Goal: Find specific page/section: Find specific page/section

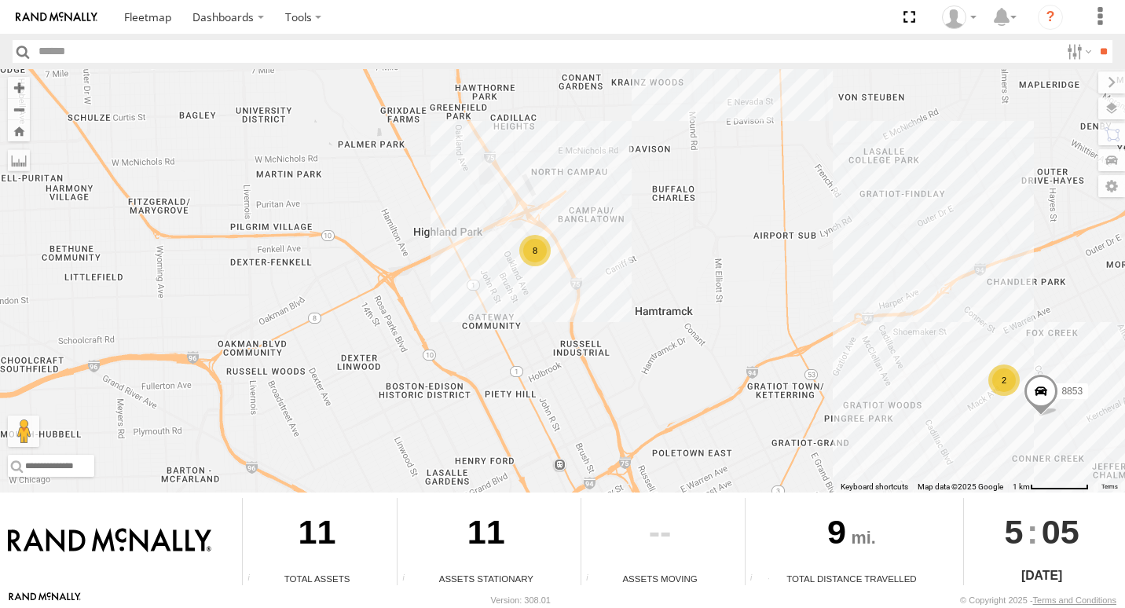
click at [539, 251] on div "8" at bounding box center [534, 250] width 31 height 31
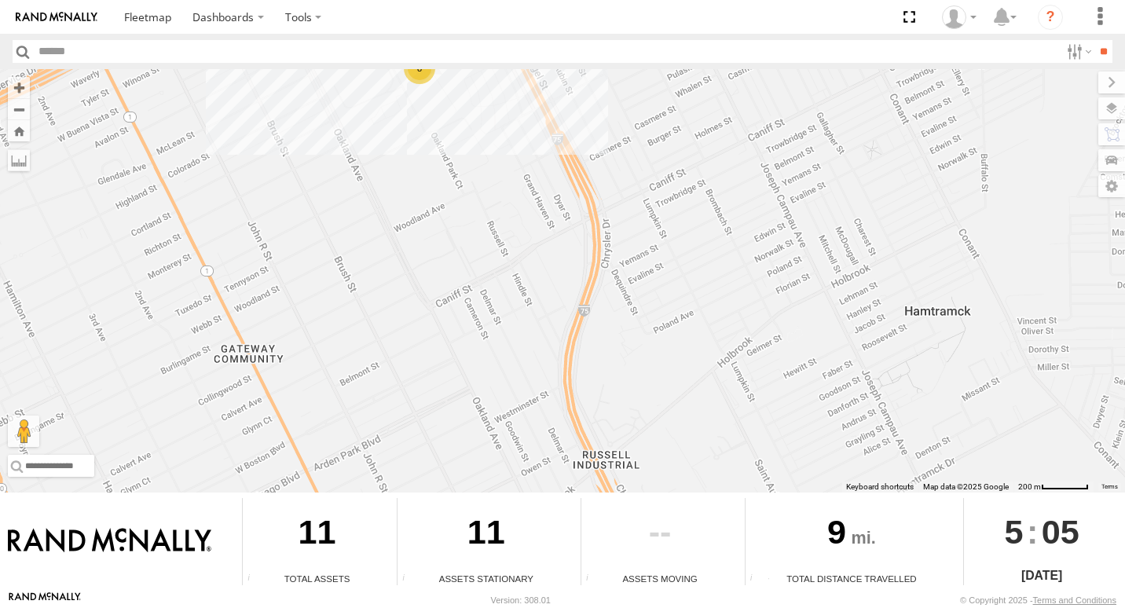
drag, startPoint x: 963, startPoint y: 221, endPoint x: 313, endPoint y: 78, distance: 665.9
click at [313, 78] on div "8853 8" at bounding box center [562, 280] width 1125 height 423
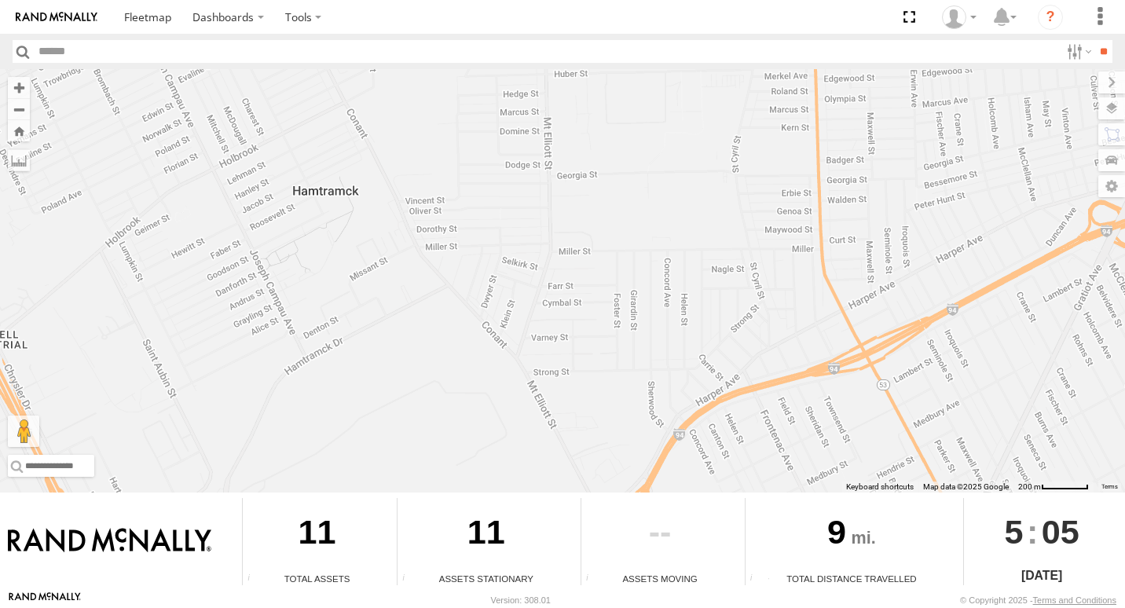
drag, startPoint x: 788, startPoint y: 156, endPoint x: 429, endPoint y: 28, distance: 381.1
click at [434, 29] on body "Dashboards ?" at bounding box center [562, 304] width 1125 height 608
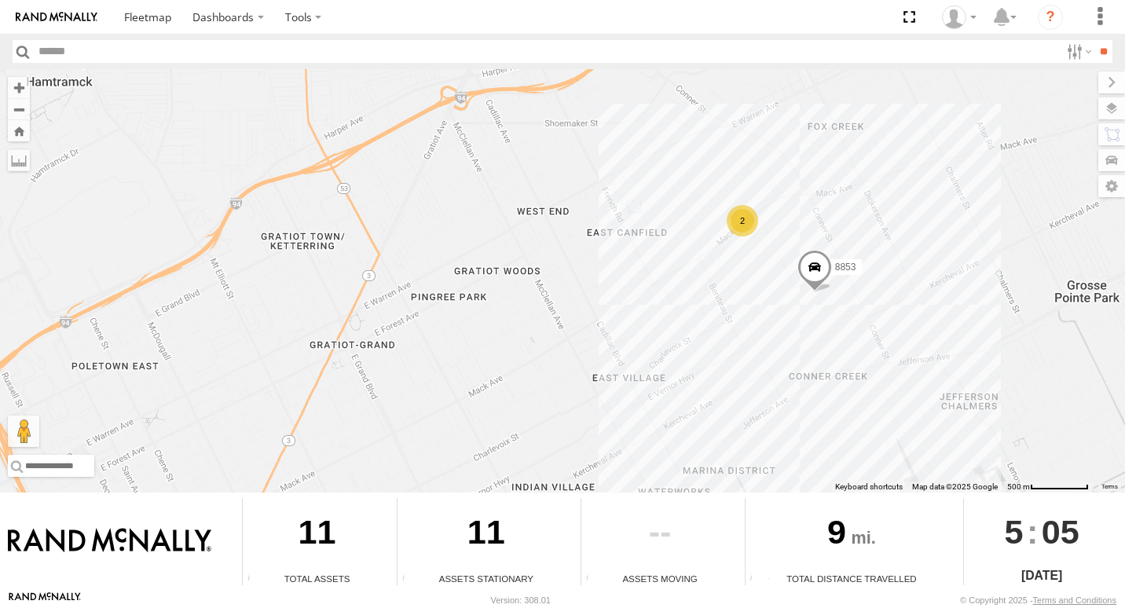
drag, startPoint x: 1009, startPoint y: 266, endPoint x: 672, endPoint y: 231, distance: 338.8
click at [672, 231] on div "8853 2" at bounding box center [562, 280] width 1125 height 423
click at [740, 219] on div "2" at bounding box center [742, 220] width 31 height 31
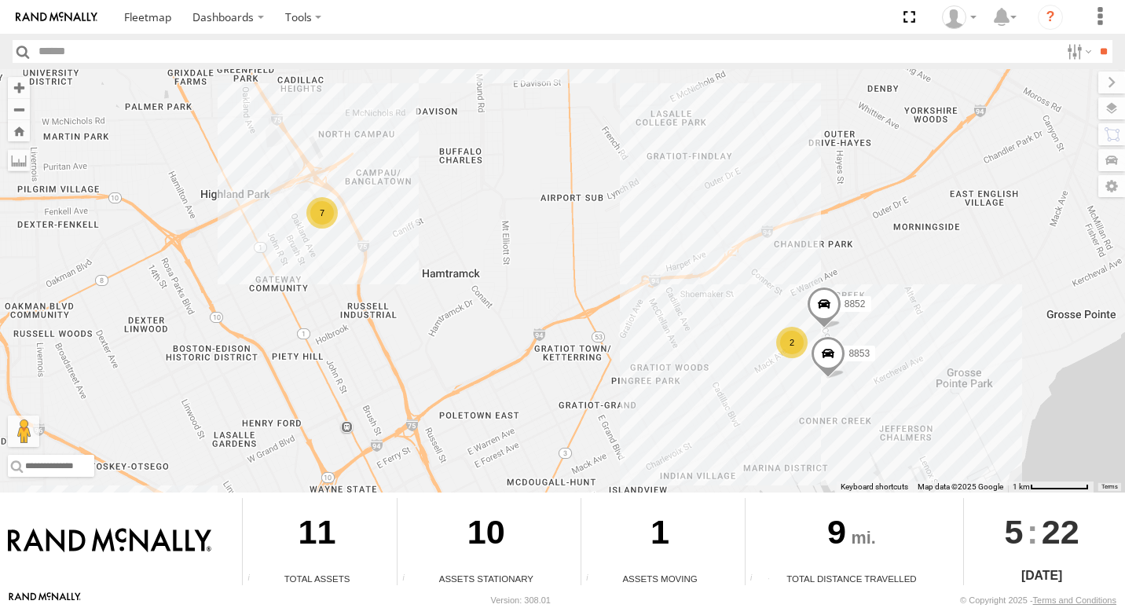
click at [320, 222] on div "7" at bounding box center [321, 212] width 31 height 31
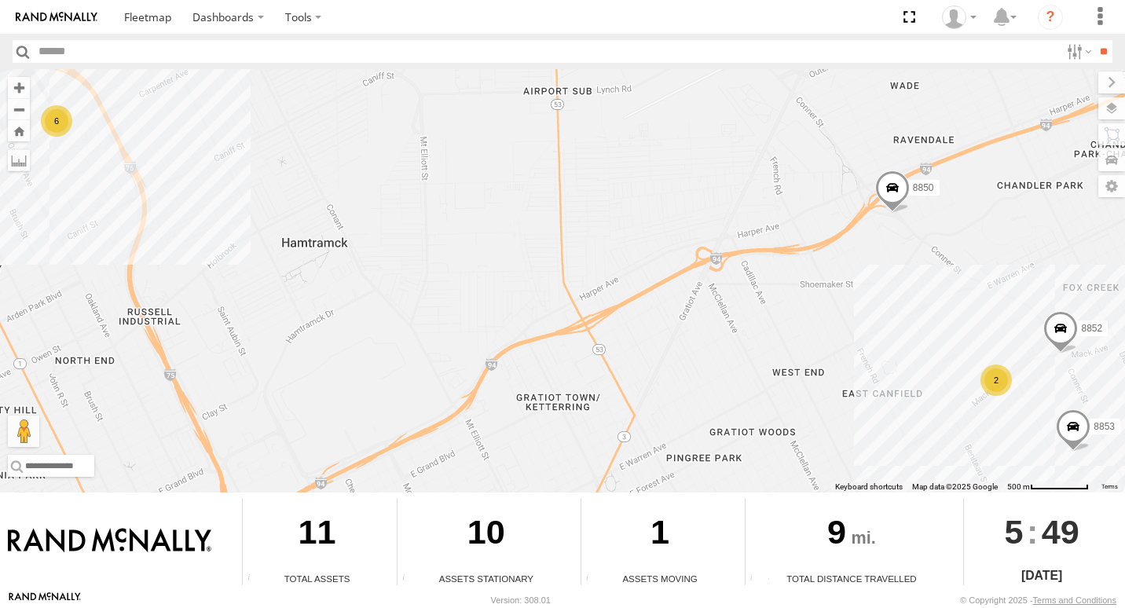
click at [57, 115] on div "6" at bounding box center [56, 120] width 31 height 31
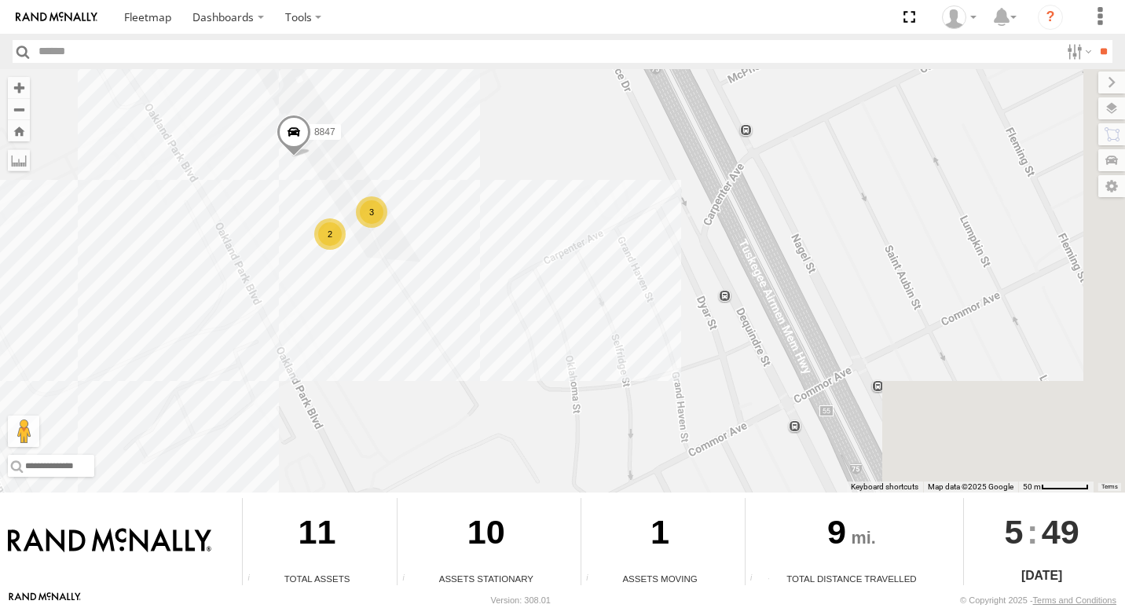
drag, startPoint x: 816, startPoint y: 359, endPoint x: 469, endPoint y: 199, distance: 382.4
click at [470, 199] on div "8853 8852 8850 8847 2 3" at bounding box center [562, 280] width 1125 height 423
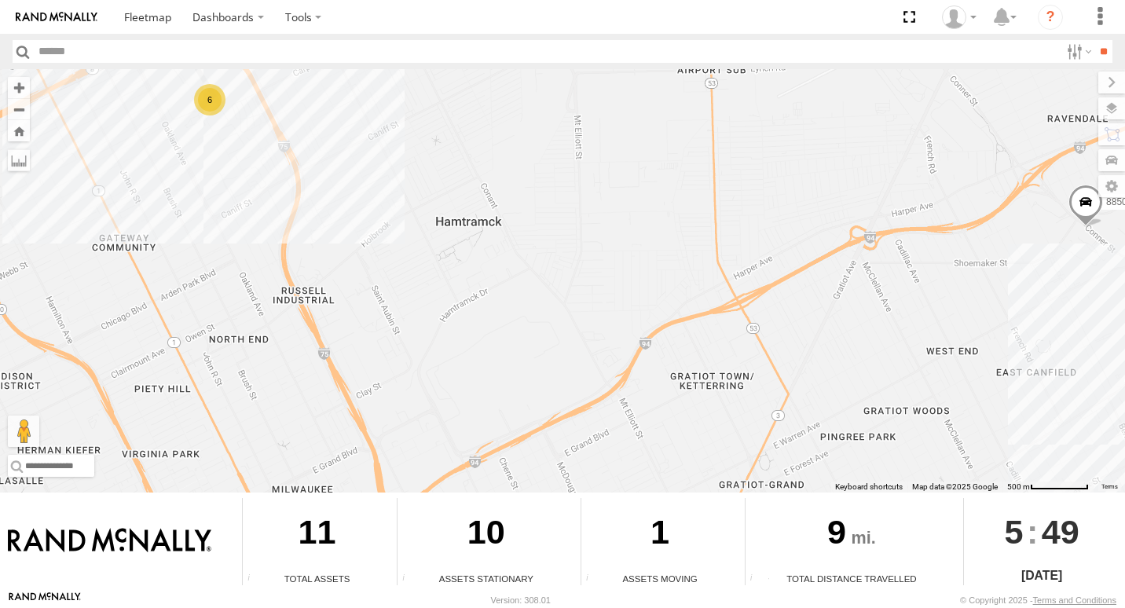
drag, startPoint x: 899, startPoint y: 303, endPoint x: 348, endPoint y: 152, distance: 570.9
click at [353, 154] on div "8853 8852 8850 6" at bounding box center [562, 280] width 1125 height 423
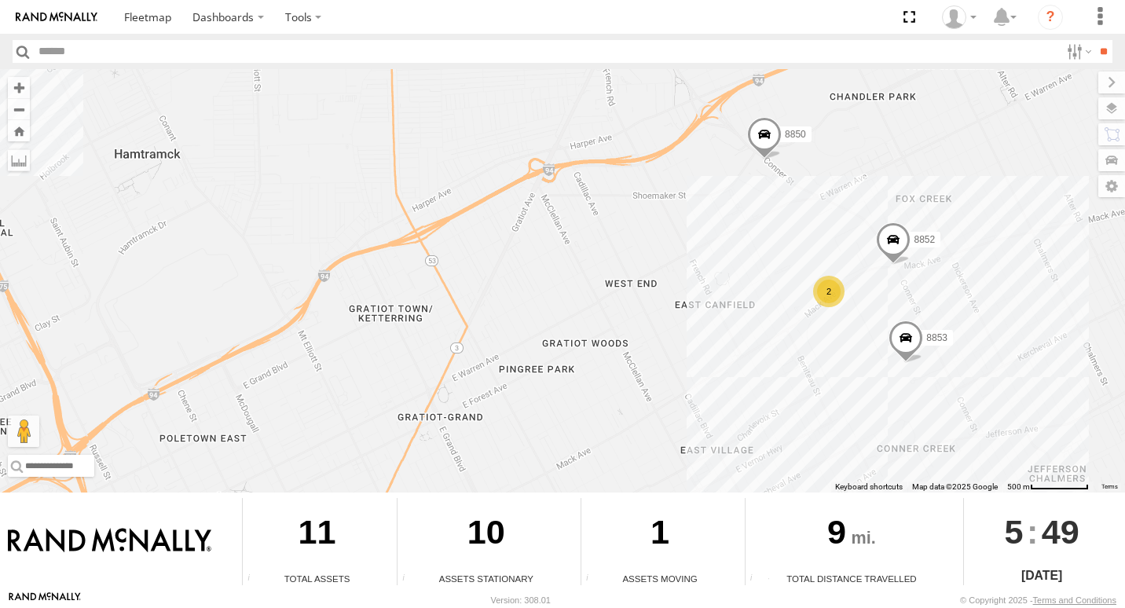
drag, startPoint x: 888, startPoint y: 349, endPoint x: 726, endPoint y: 301, distance: 168.8
click at [726, 301] on div "8853 8852 8850 6 2" at bounding box center [562, 280] width 1125 height 423
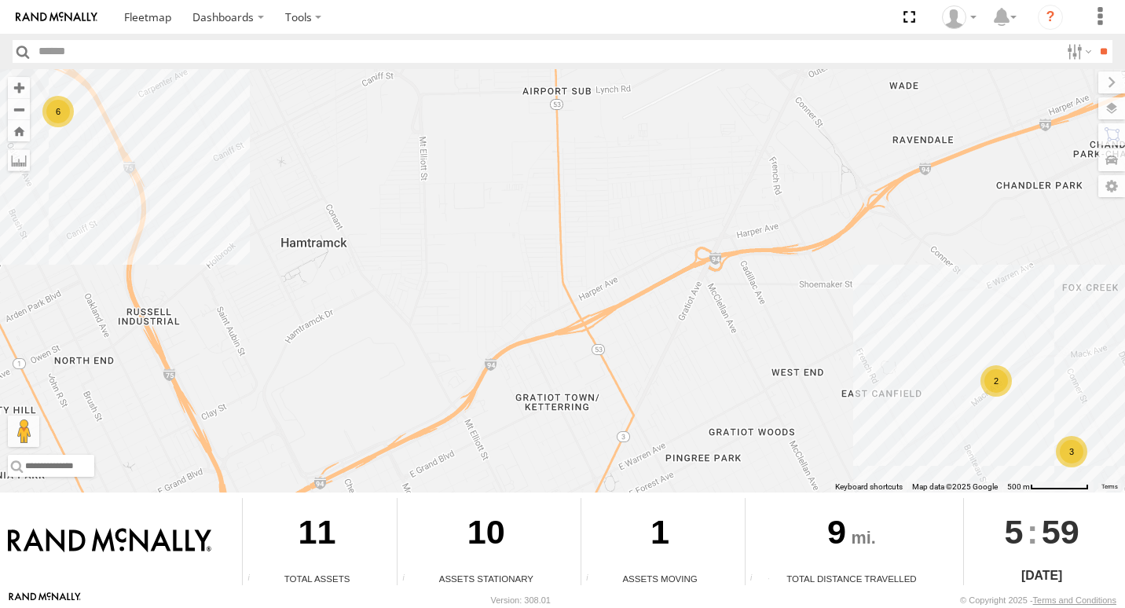
click at [997, 372] on div "2" at bounding box center [995, 380] width 31 height 31
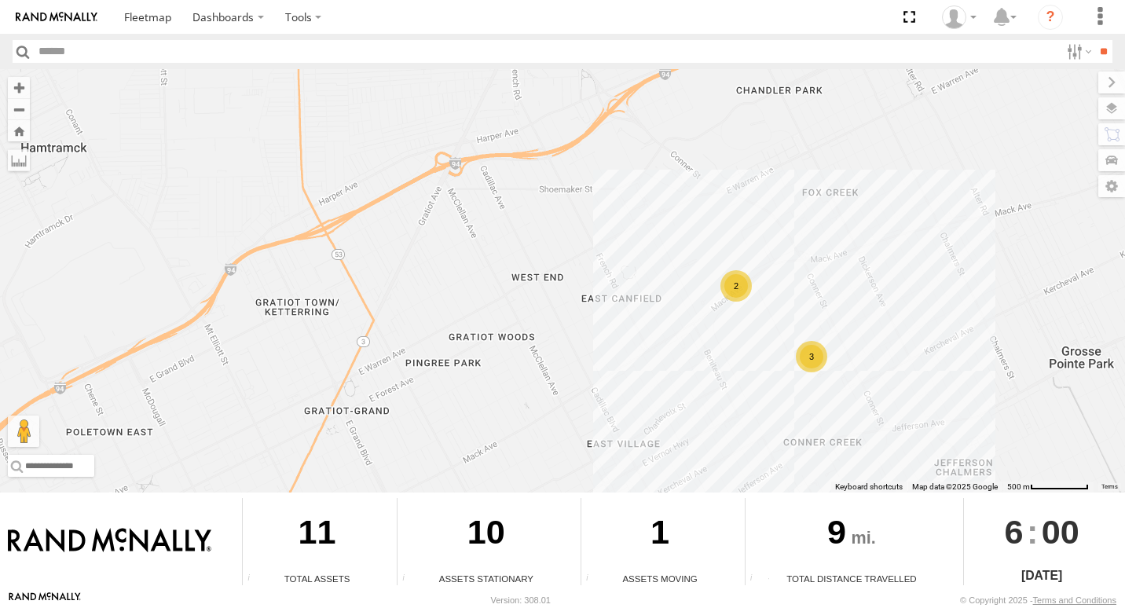
drag, startPoint x: 738, startPoint y: 373, endPoint x: 694, endPoint y: 332, distance: 60.6
click at [694, 332] on div "2 3" at bounding box center [562, 280] width 1125 height 423
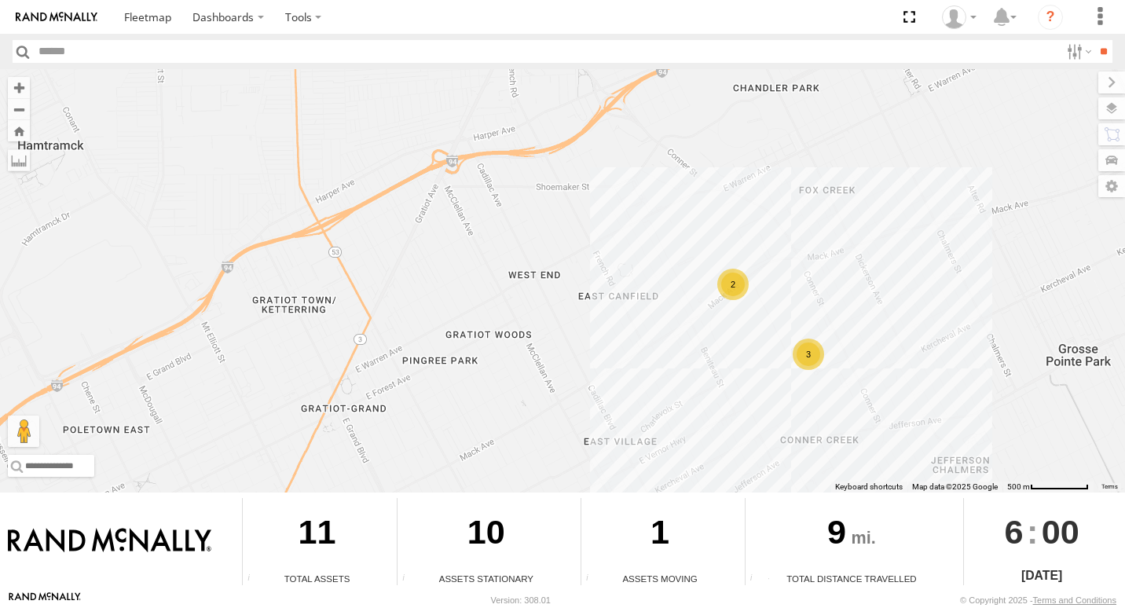
click at [808, 355] on div "3" at bounding box center [808, 354] width 31 height 31
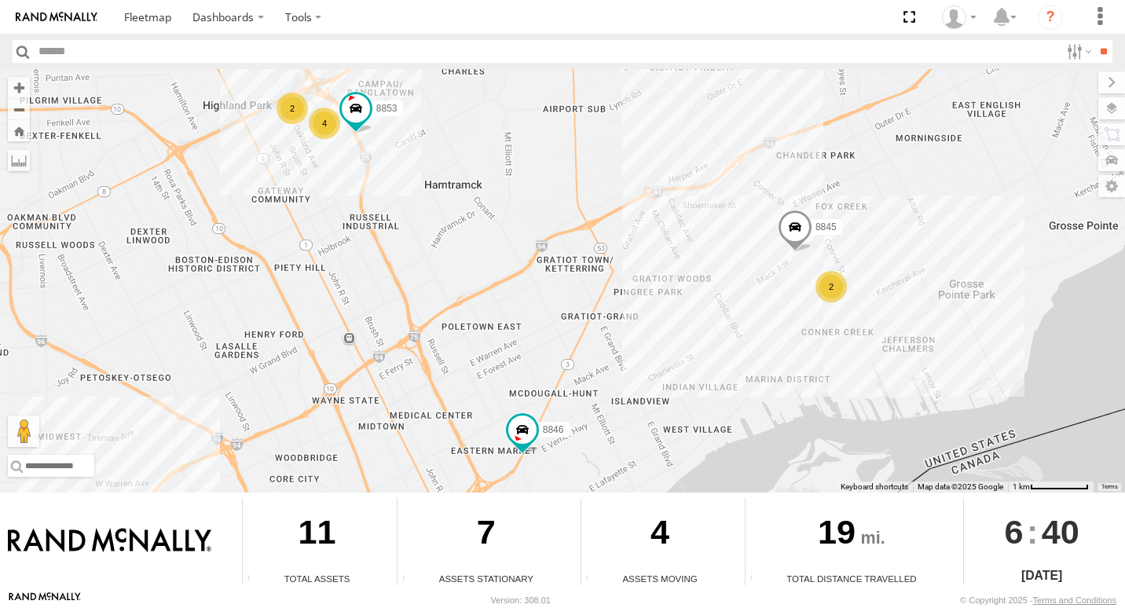
click at [327, 126] on div "4" at bounding box center [324, 123] width 31 height 31
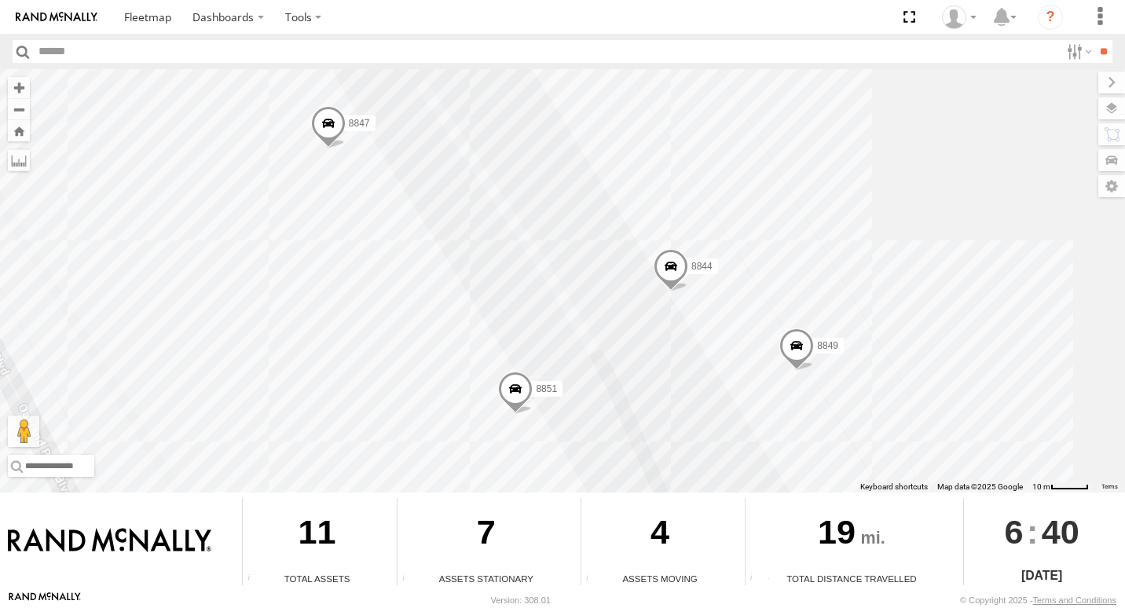
click at [855, 202] on div "8845 8846 8853 8851 8847 8849 8844" at bounding box center [562, 280] width 1125 height 423
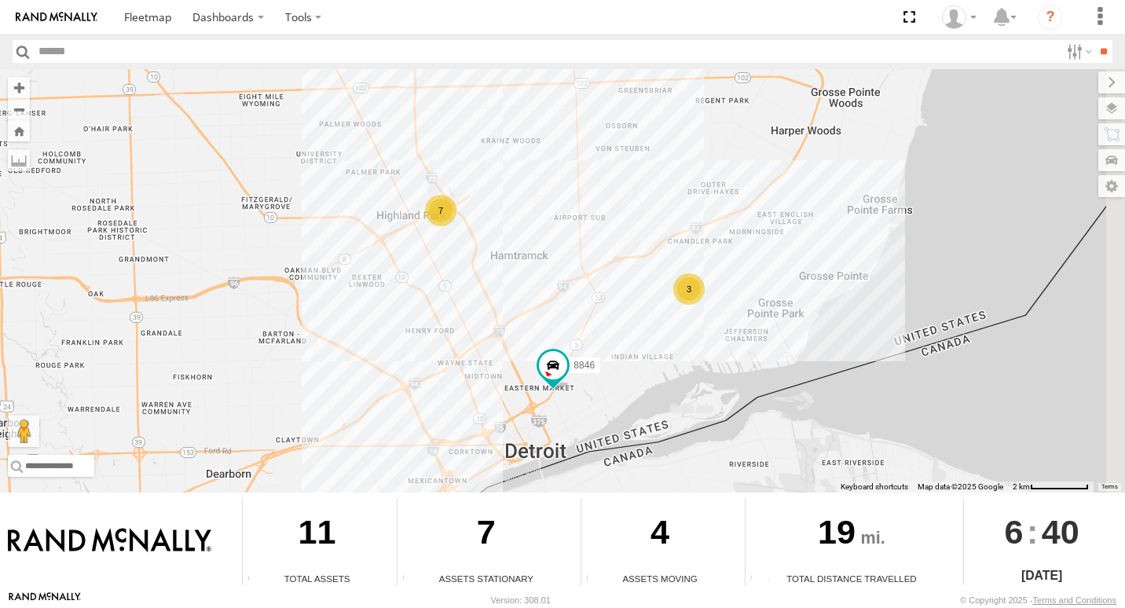
drag, startPoint x: 1083, startPoint y: 442, endPoint x: 663, endPoint y: 299, distance: 443.9
click at [663, 299] on div "8846 3 7" at bounding box center [562, 280] width 1125 height 423
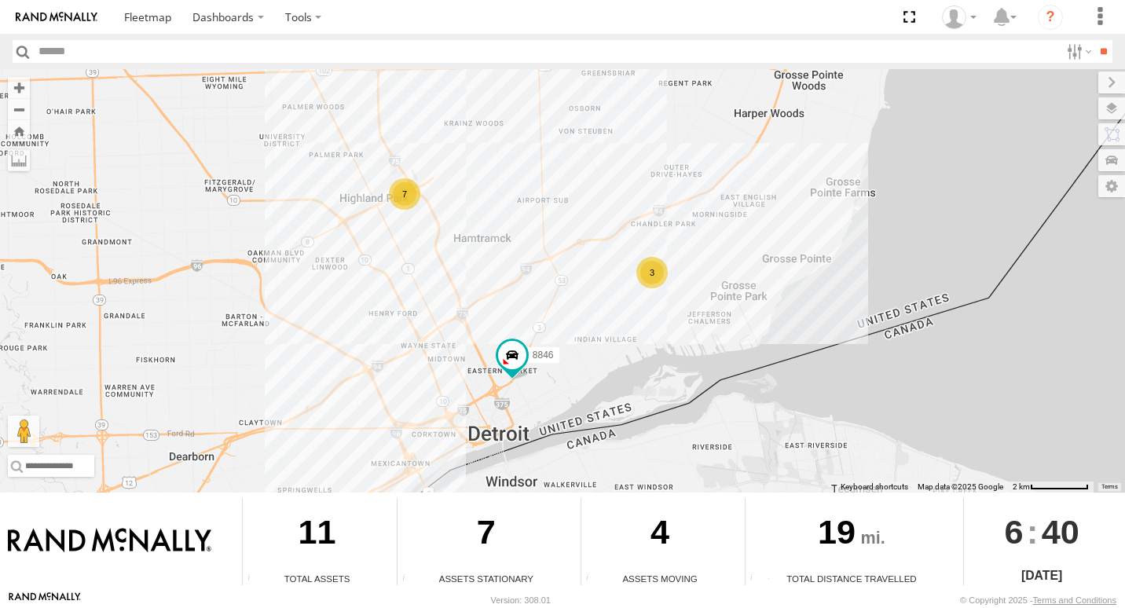
click at [656, 277] on div "3" at bounding box center [651, 272] width 31 height 31
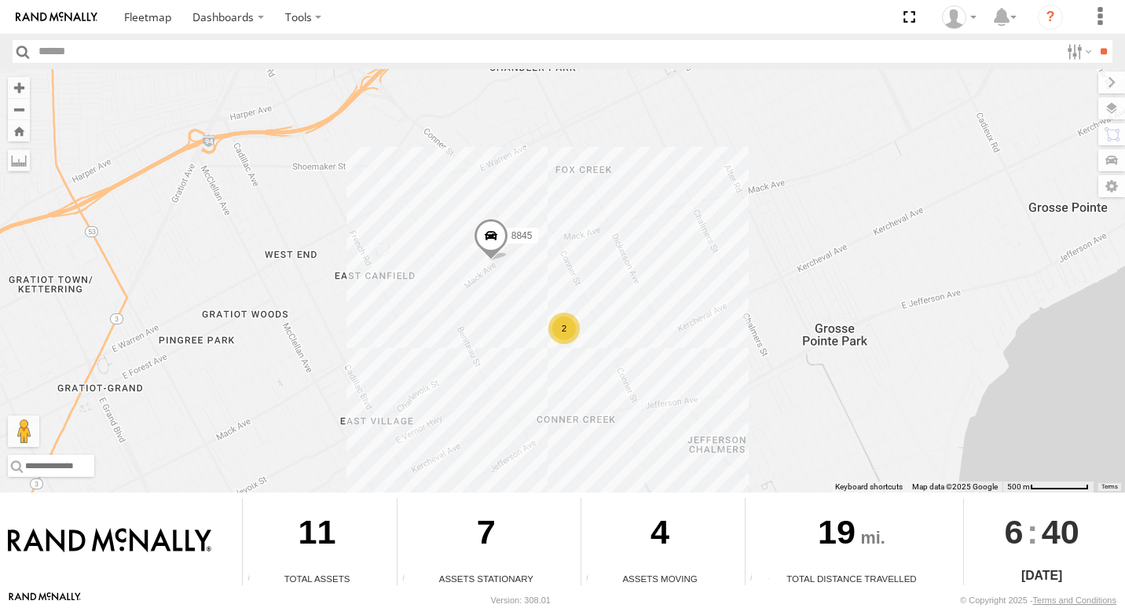
click at [561, 324] on div "2" at bounding box center [563, 328] width 31 height 31
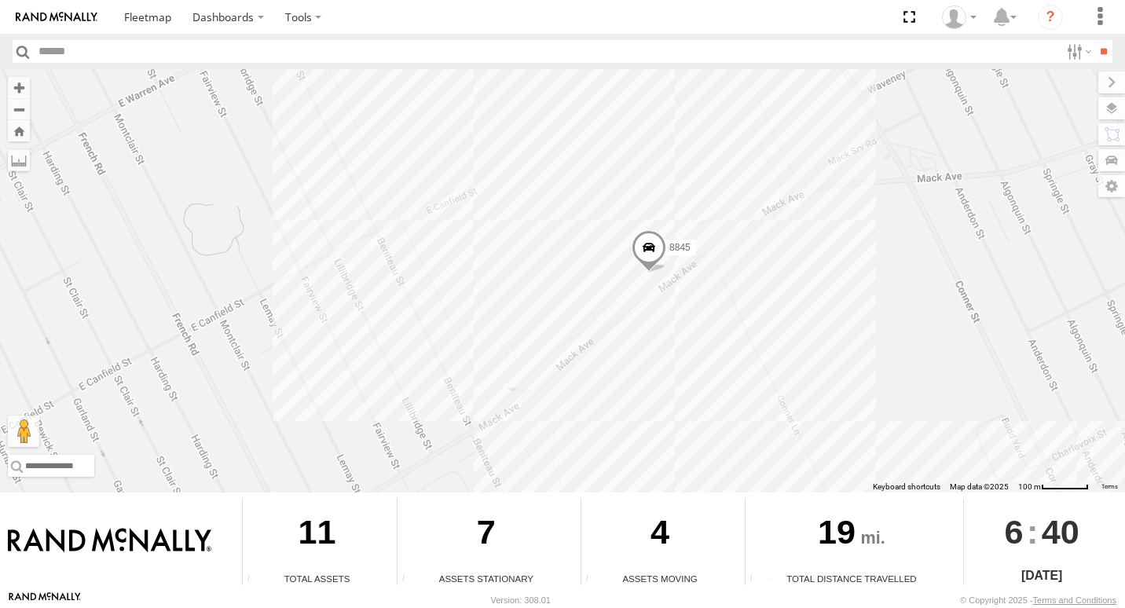
drag, startPoint x: 355, startPoint y: 251, endPoint x: 732, endPoint y: 452, distance: 427.7
click at [729, 452] on div "8846 8845 2" at bounding box center [562, 280] width 1125 height 423
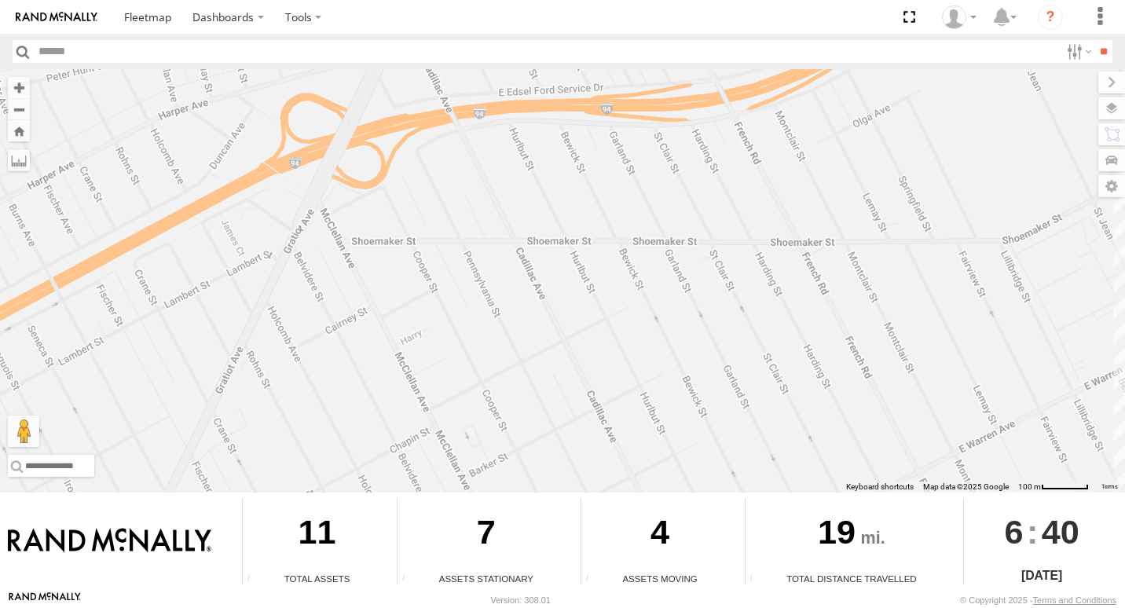
drag, startPoint x: 299, startPoint y: 265, endPoint x: 1069, endPoint y: 590, distance: 835.7
click at [1124, 597] on html "Dashboards" at bounding box center [562, 304] width 1125 height 608
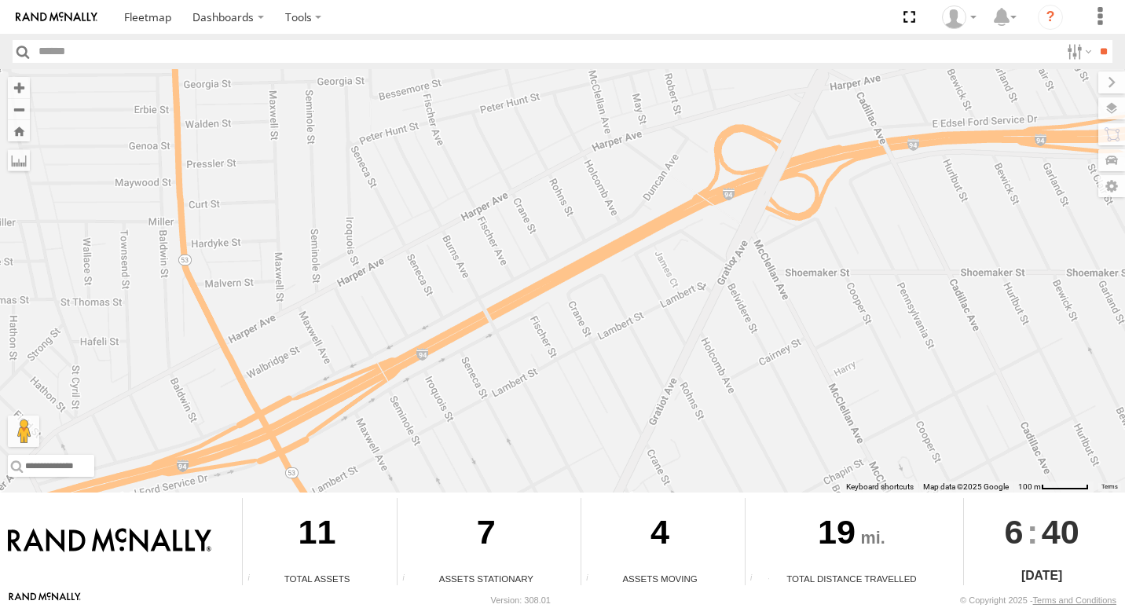
drag, startPoint x: 282, startPoint y: 353, endPoint x: 758, endPoint y: 445, distance: 484.7
click at [819, 441] on div "8846 8845 2" at bounding box center [562, 280] width 1125 height 423
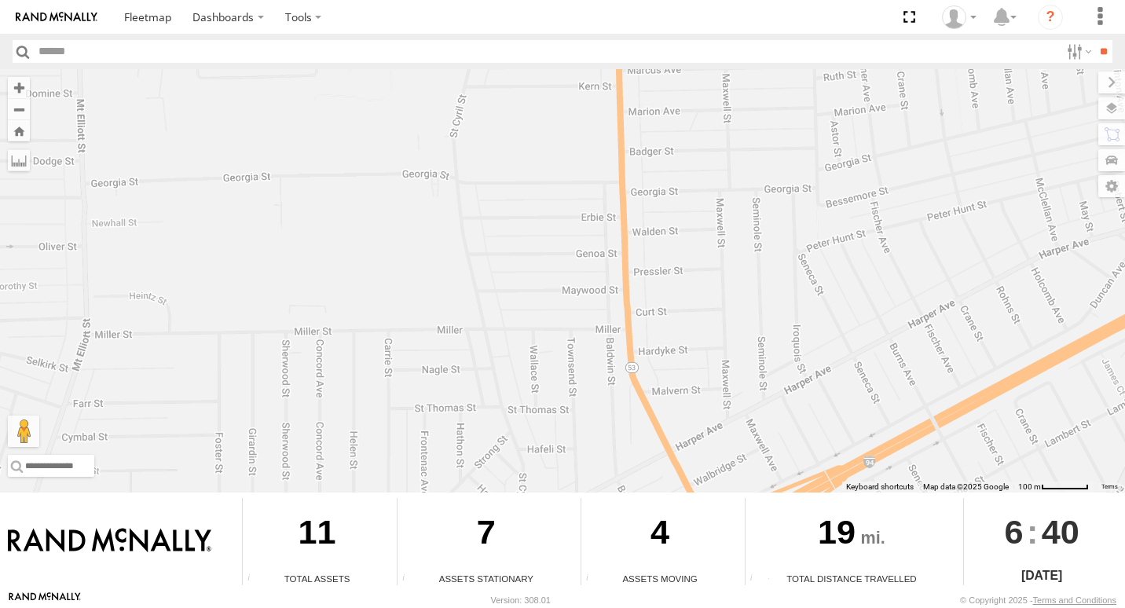
drag, startPoint x: 284, startPoint y: 307, endPoint x: 631, endPoint y: 426, distance: 366.9
click at [631, 426] on div "8846 8845 2" at bounding box center [562, 280] width 1125 height 423
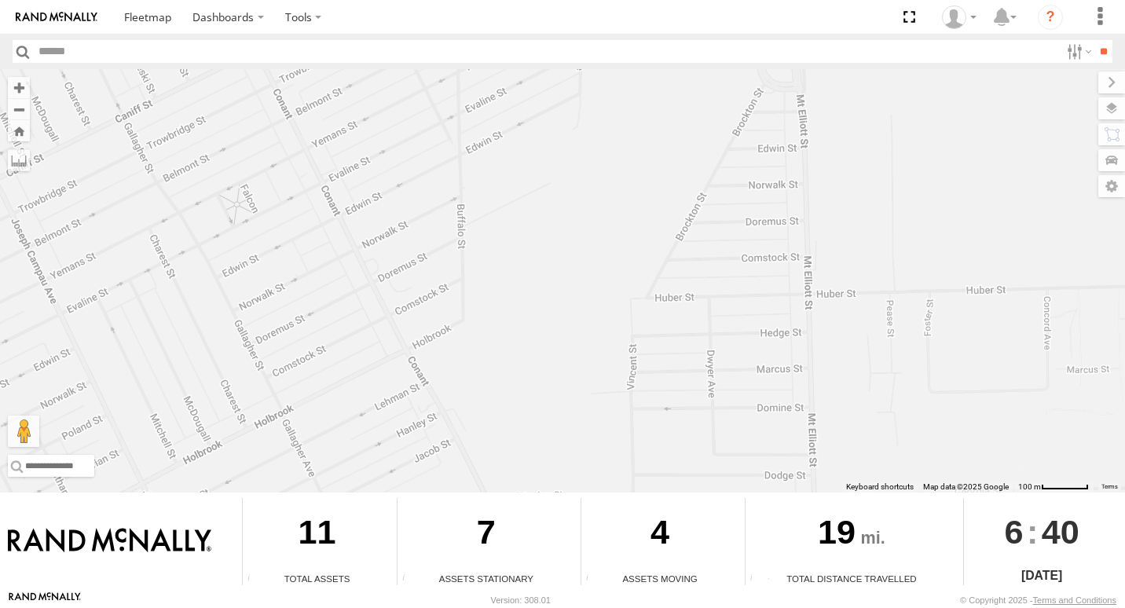
drag, startPoint x: 575, startPoint y: 377, endPoint x: 623, endPoint y: 406, distance: 56.0
click at [622, 406] on div "8846 8845 2" at bounding box center [562, 280] width 1125 height 423
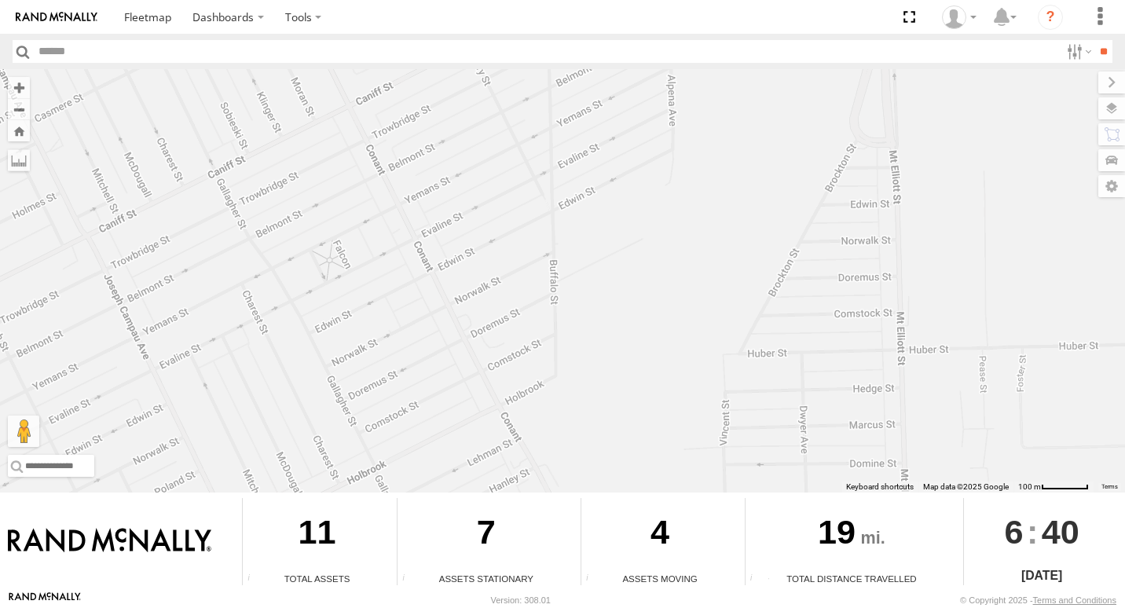
click at [468, 403] on div "8846 8845 2" at bounding box center [562, 280] width 1125 height 423
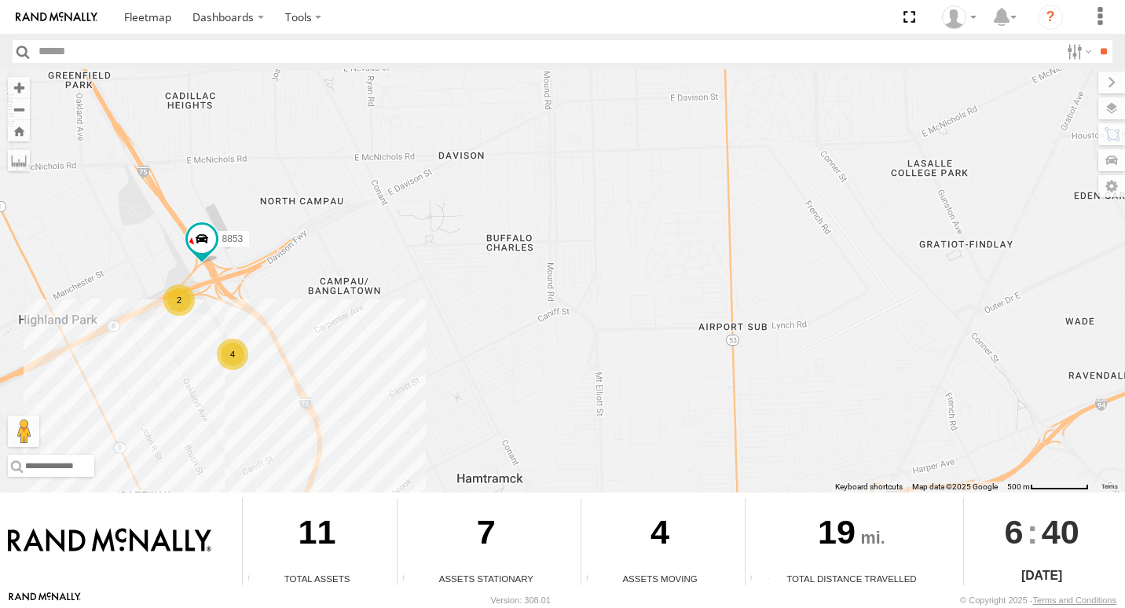
click at [178, 306] on div "2" at bounding box center [178, 299] width 31 height 31
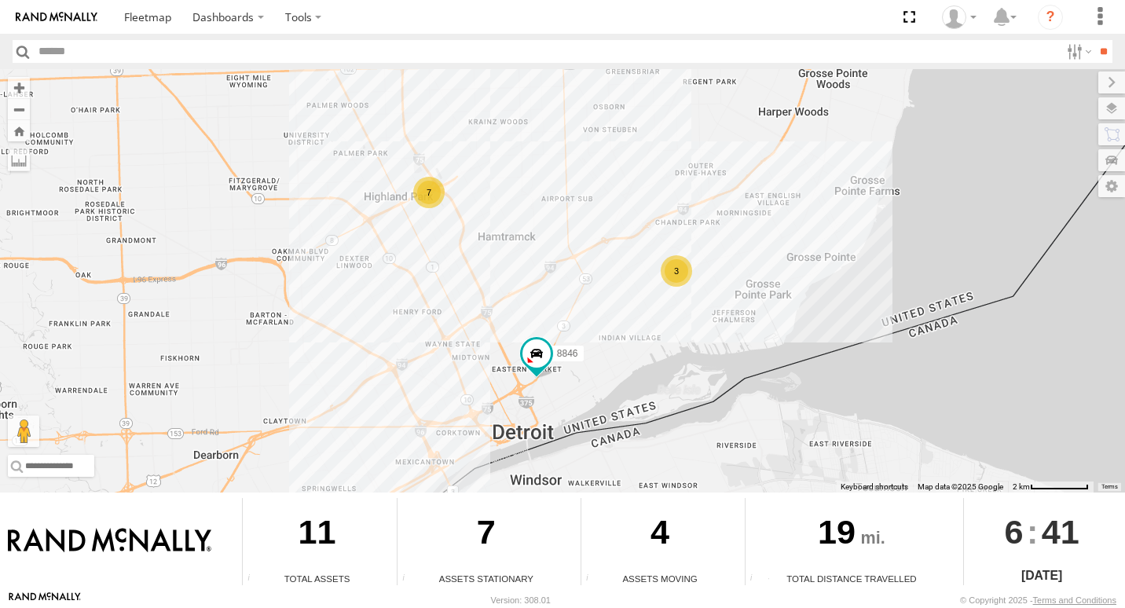
click at [430, 193] on div "7" at bounding box center [428, 192] width 31 height 31
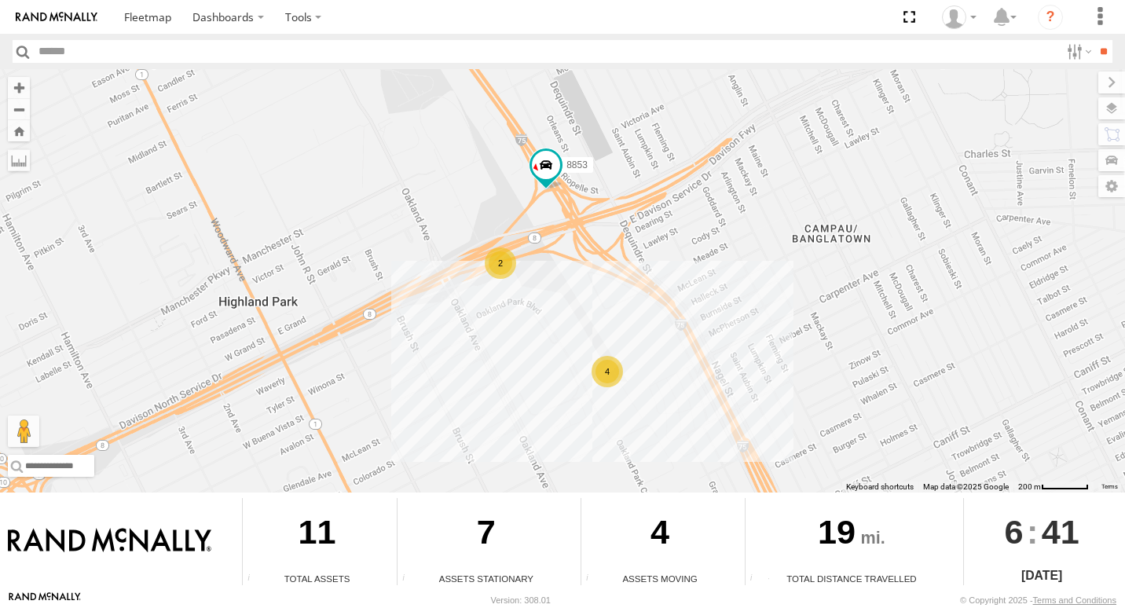
click at [501, 266] on div "2" at bounding box center [500, 262] width 31 height 31
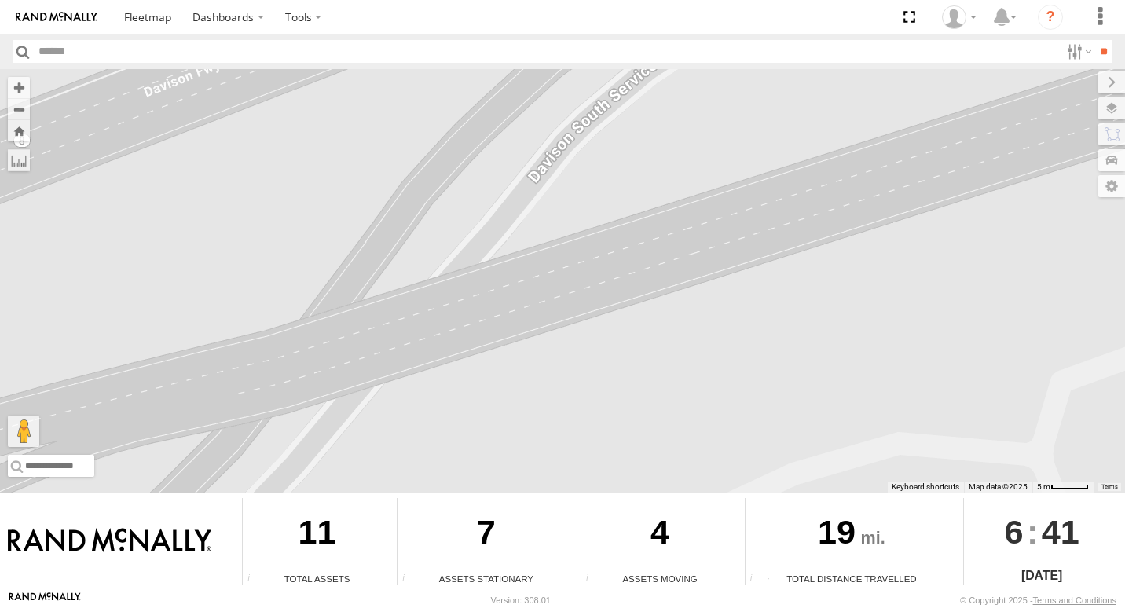
click at [507, 266] on div "8846 8853 8848 8848" at bounding box center [562, 280] width 1125 height 423
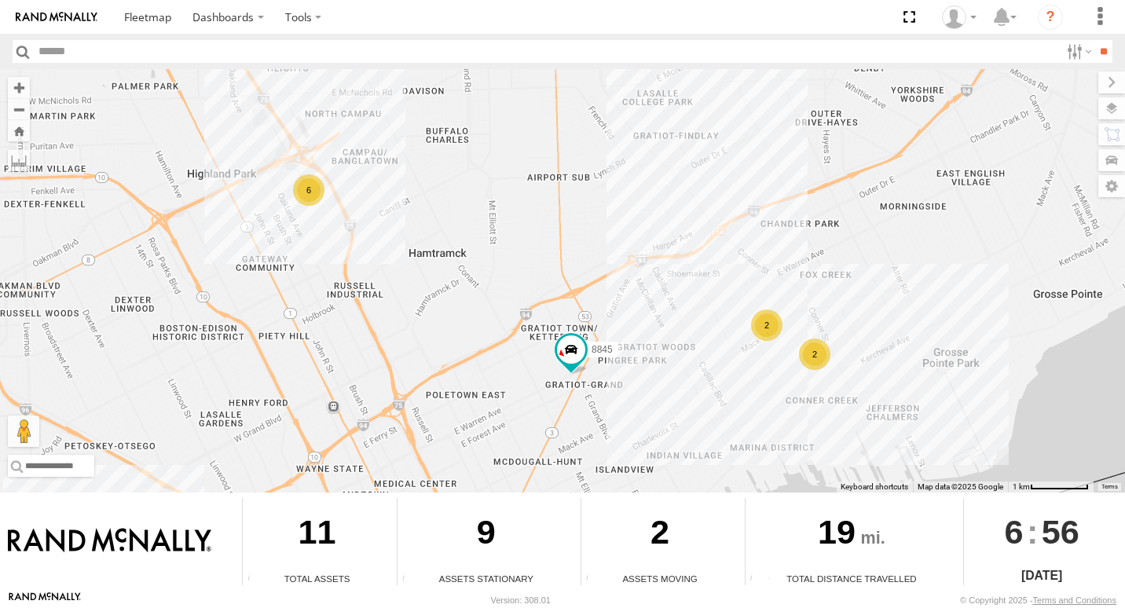
click at [768, 331] on div "2" at bounding box center [766, 324] width 31 height 31
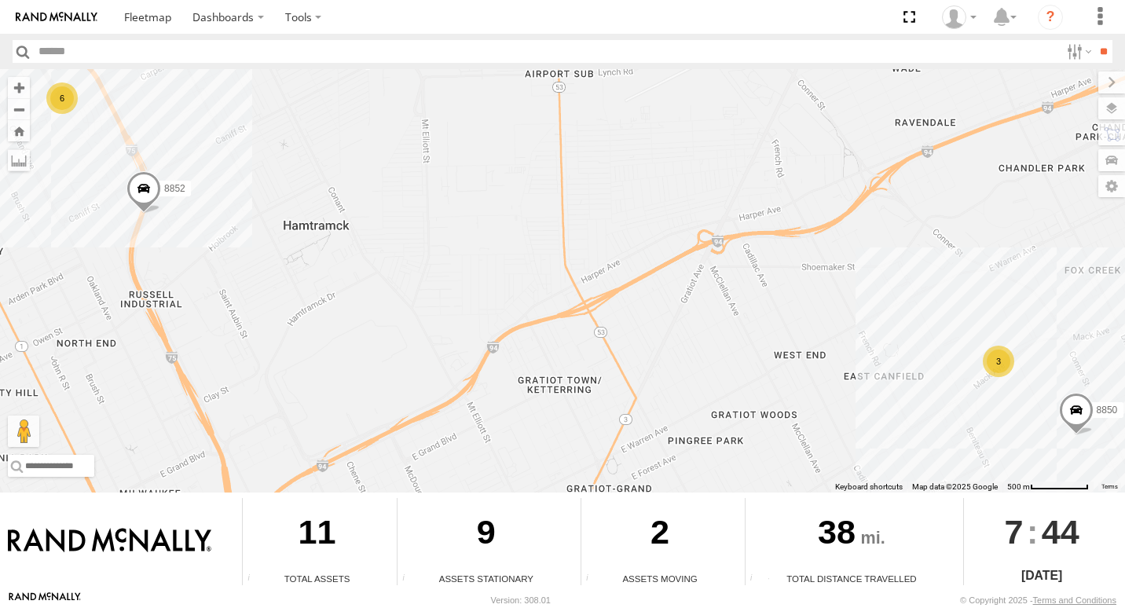
drag, startPoint x: 279, startPoint y: 253, endPoint x: 280, endPoint y: 234, distance: 18.9
click at [993, 361] on div "3" at bounding box center [998, 361] width 31 height 31
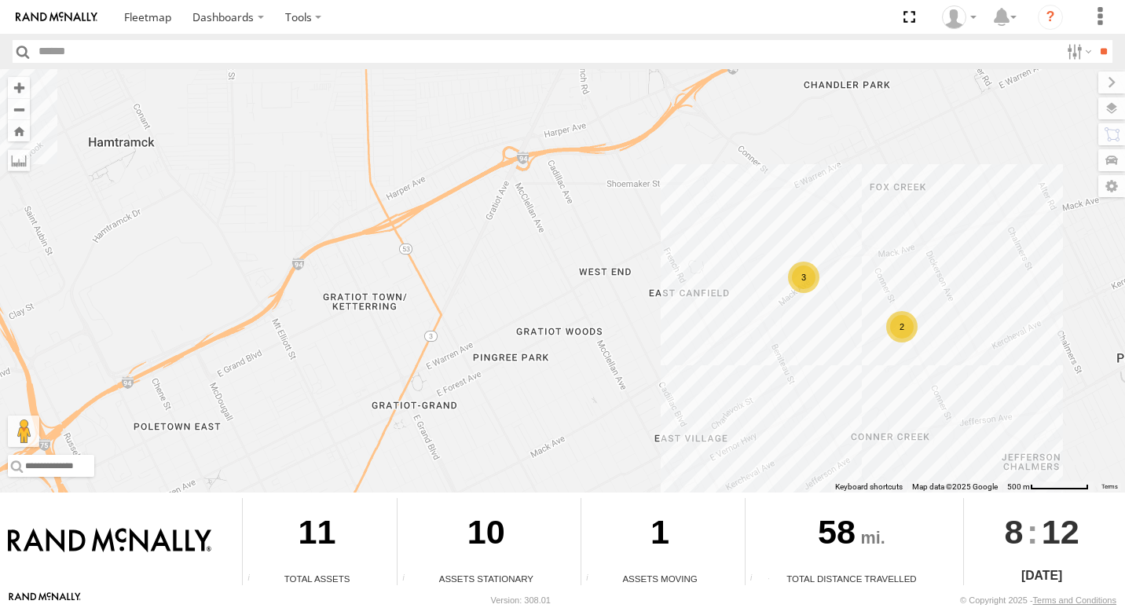
drag, startPoint x: 934, startPoint y: 408, endPoint x: 751, endPoint y: 304, distance: 210.4
click at [751, 304] on div "6 3 2" at bounding box center [562, 280] width 1125 height 423
click at [896, 330] on div "2" at bounding box center [901, 325] width 31 height 31
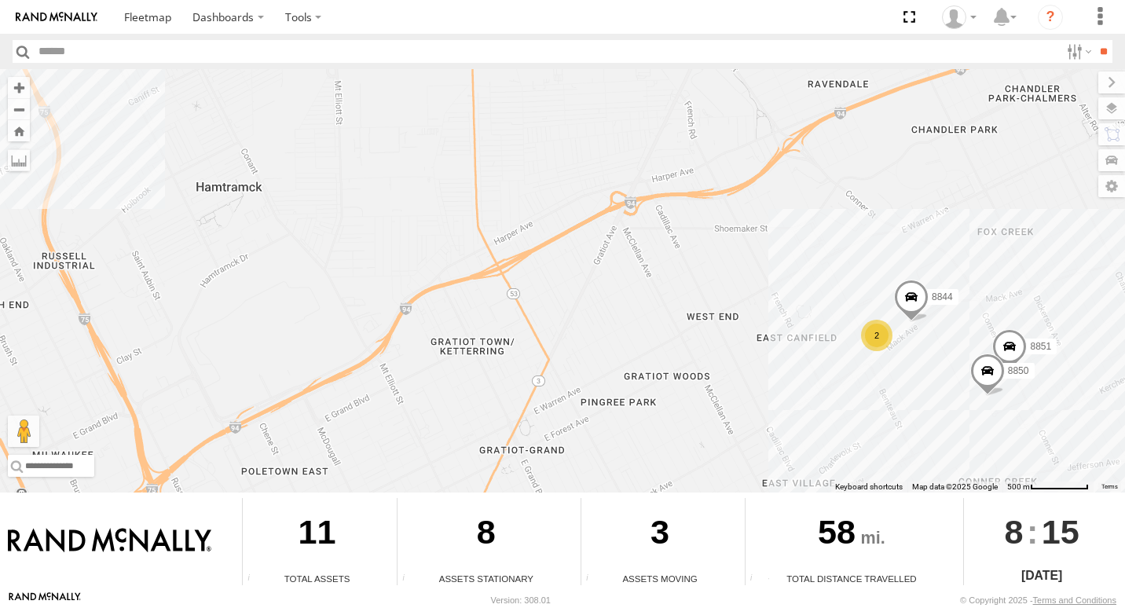
drag, startPoint x: 1037, startPoint y: 408, endPoint x: 961, endPoint y: 349, distance: 95.7
click at [961, 349] on div "6 2 8851 8850 8844" at bounding box center [562, 280] width 1125 height 423
click at [964, 412] on div "6 2 8851 8850 8844" at bounding box center [562, 280] width 1125 height 423
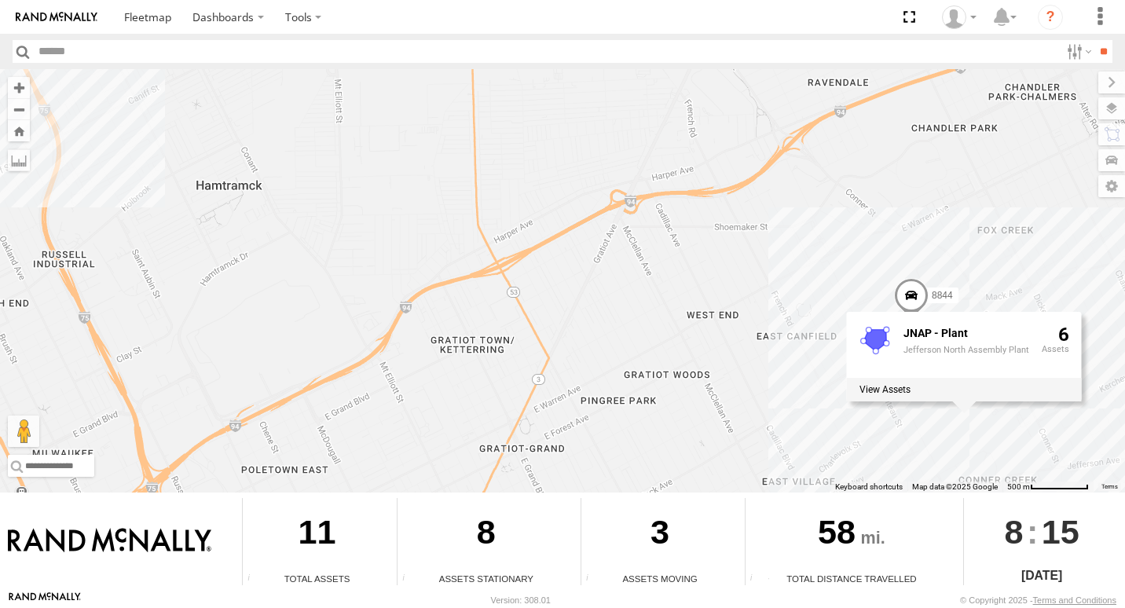
drag, startPoint x: 792, startPoint y: 408, endPoint x: 760, endPoint y: 368, distance: 50.9
click at [788, 403] on div "6 2 8851 8850 8844 JNAP - Plant Jefferson North Assembly Plant 6" at bounding box center [562, 280] width 1125 height 423
drag, startPoint x: 524, startPoint y: 178, endPoint x: 689, endPoint y: 287, distance: 198.3
click at [697, 288] on div "6 2 8851 8850 8844 JNAP - Plant Jefferson North Assembly Plant 6" at bounding box center [562, 280] width 1125 height 423
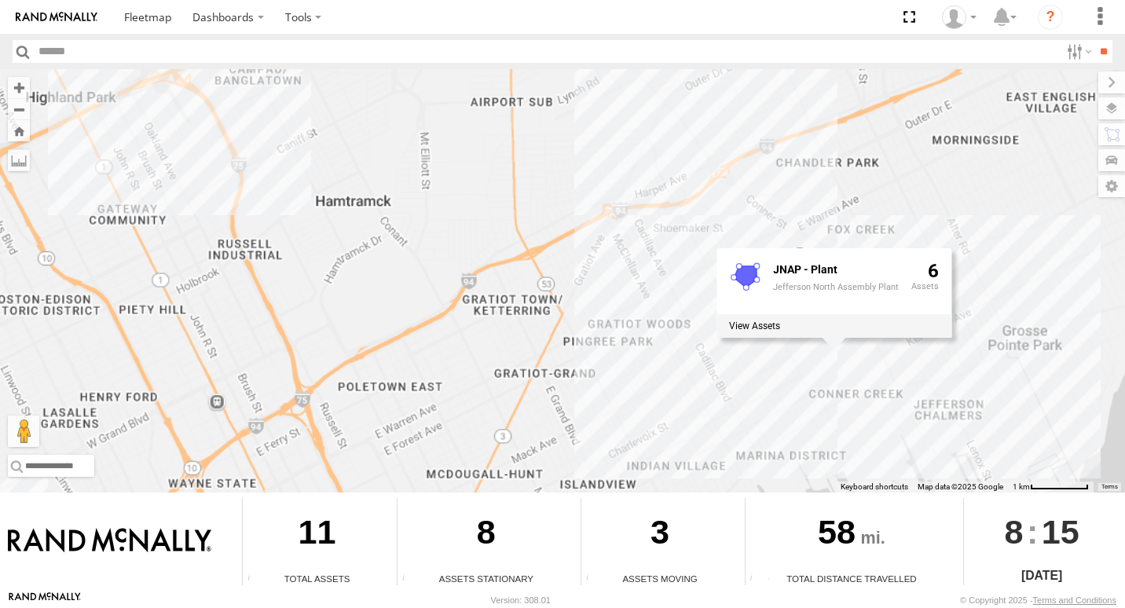
click at [594, 231] on div "8851 8850 8844 JNAP - Plant Jefferson North Assembly Plant 6" at bounding box center [562, 280] width 1125 height 423
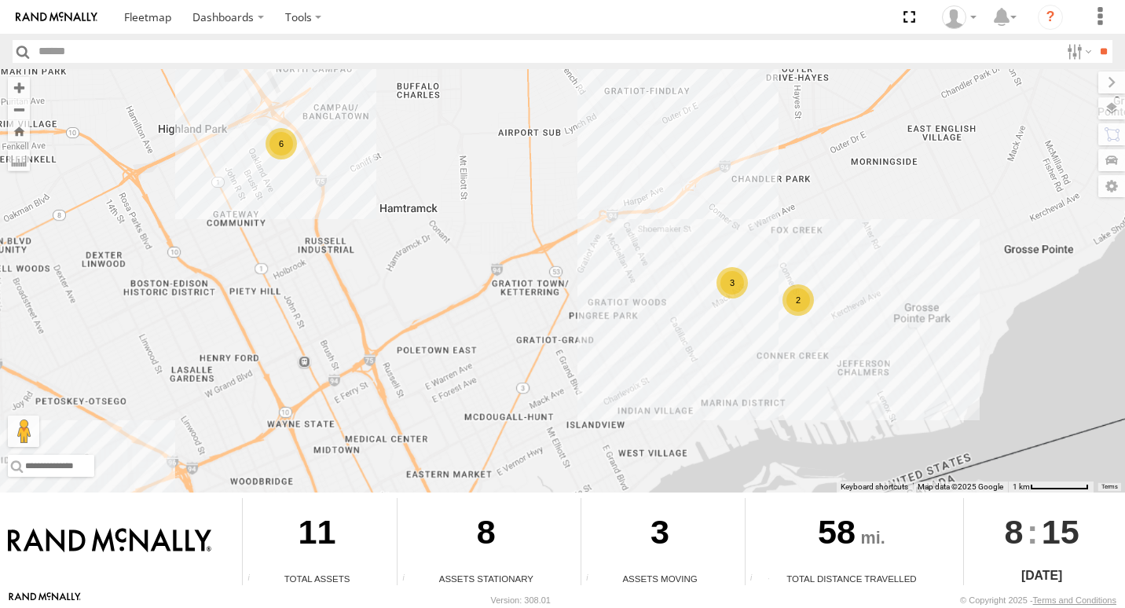
click at [287, 148] on div "6" at bounding box center [281, 143] width 31 height 31
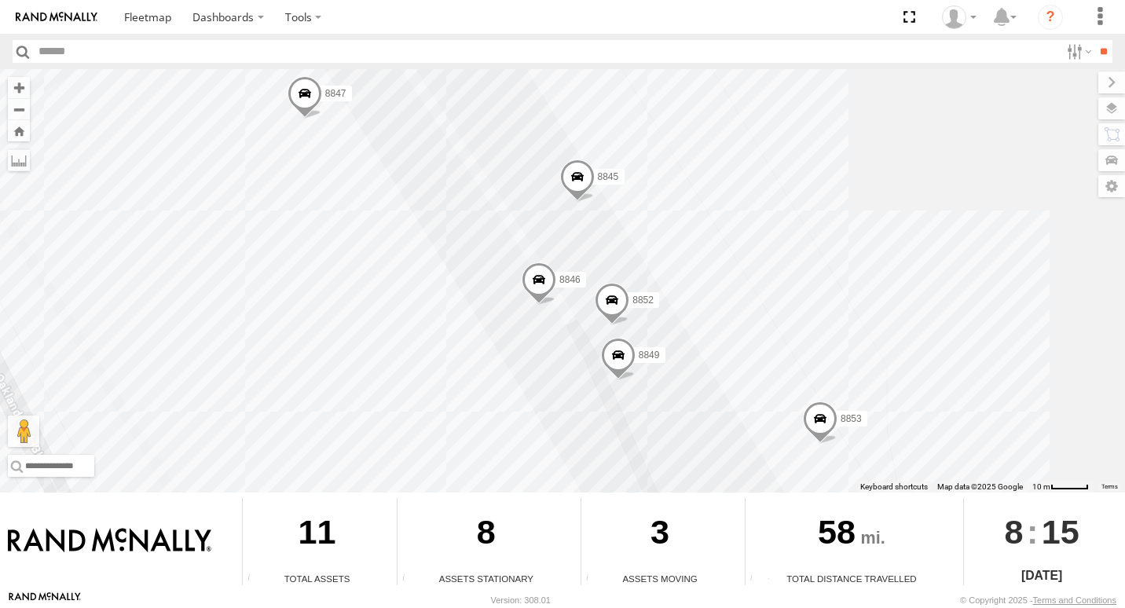
drag, startPoint x: 806, startPoint y: 151, endPoint x: 801, endPoint y: 158, distance: 8.5
click at [803, 158] on div "8845 8846 8853 8852 8847 8849" at bounding box center [562, 280] width 1125 height 423
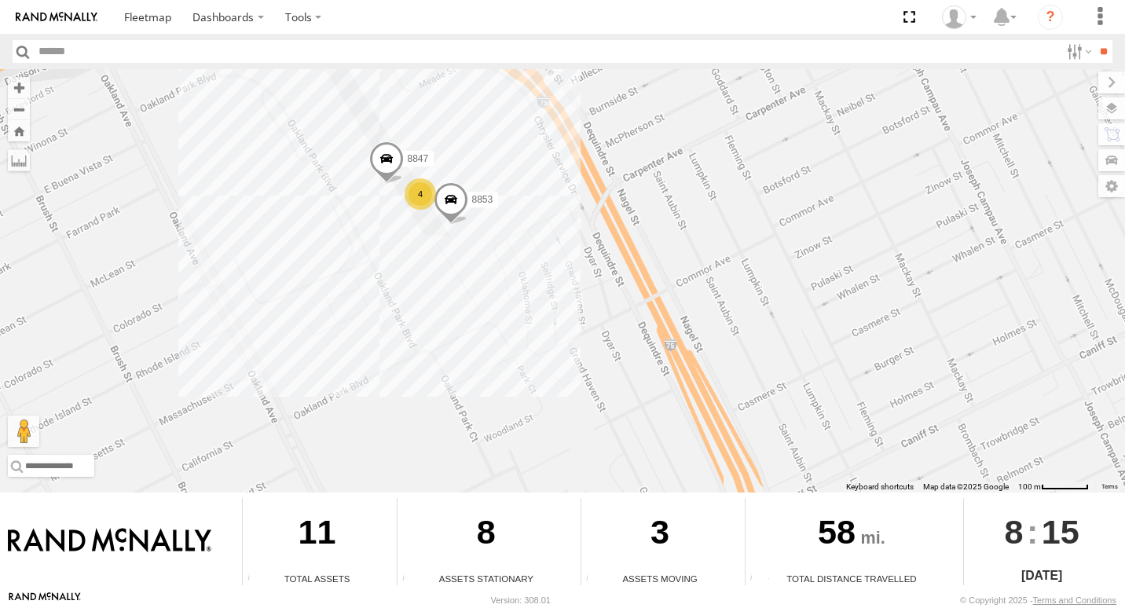
drag, startPoint x: 942, startPoint y: 324, endPoint x: 538, endPoint y: 197, distance: 423.1
click at [529, 200] on div "8853 8847 4" at bounding box center [562, 280] width 1125 height 423
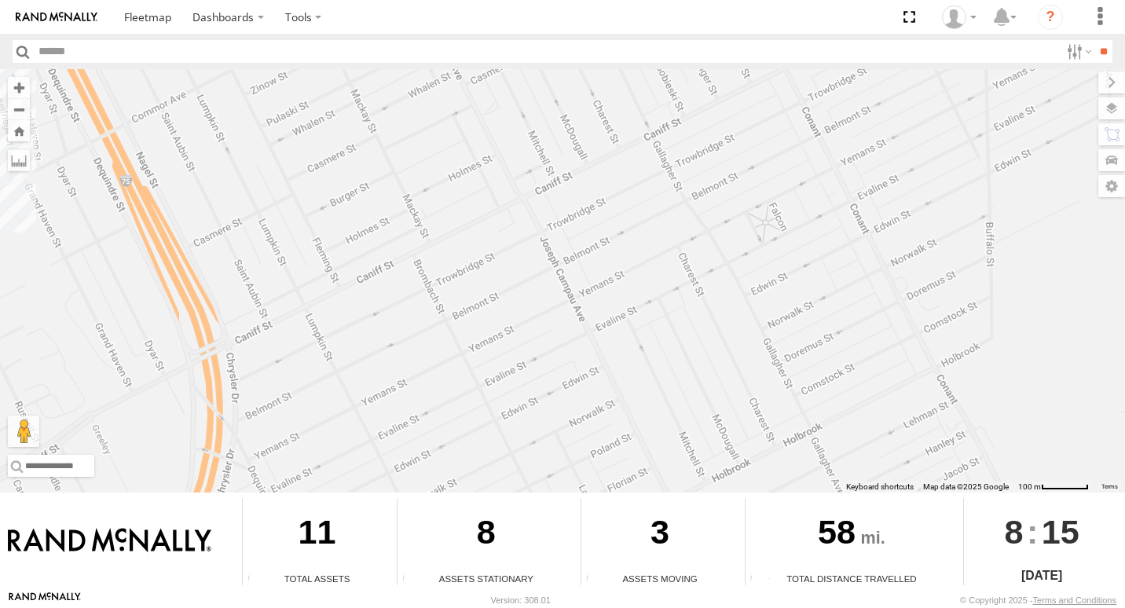
drag, startPoint x: 811, startPoint y: 272, endPoint x: 317, endPoint y: 126, distance: 515.0
click at [317, 126] on div "8853 8847 4" at bounding box center [562, 280] width 1125 height 423
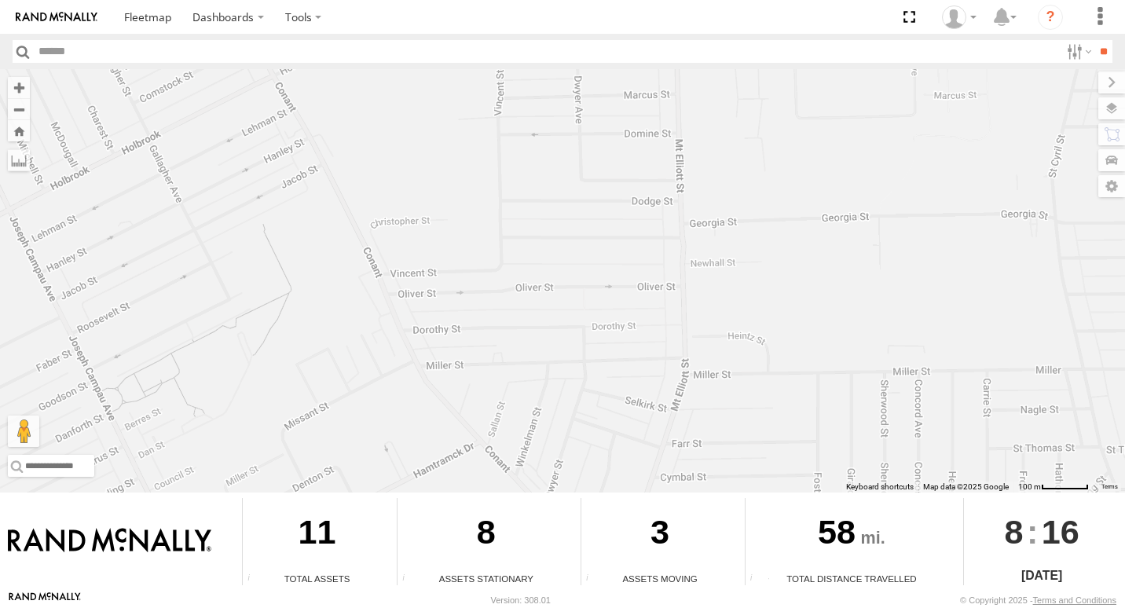
drag, startPoint x: 1025, startPoint y: 401, endPoint x: 395, endPoint y: 119, distance: 690.2
click at [395, 119] on div "8853 8847 4" at bounding box center [562, 280] width 1125 height 423
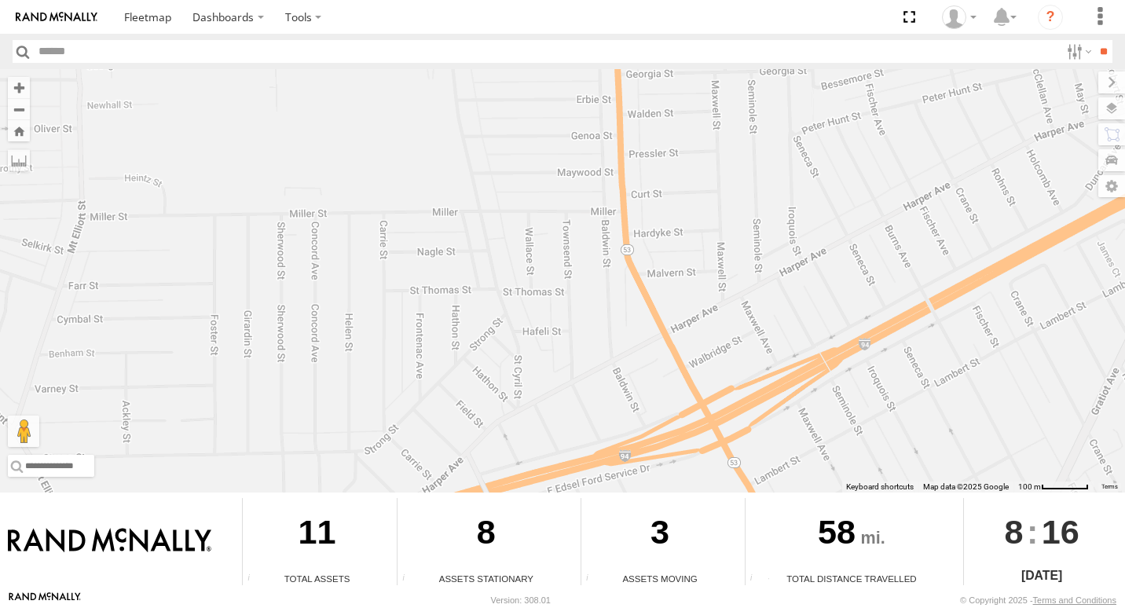
drag, startPoint x: 861, startPoint y: 258, endPoint x: 350, endPoint y: 110, distance: 532.3
click at [307, 114] on div "8853 8847 4" at bounding box center [562, 280] width 1125 height 423
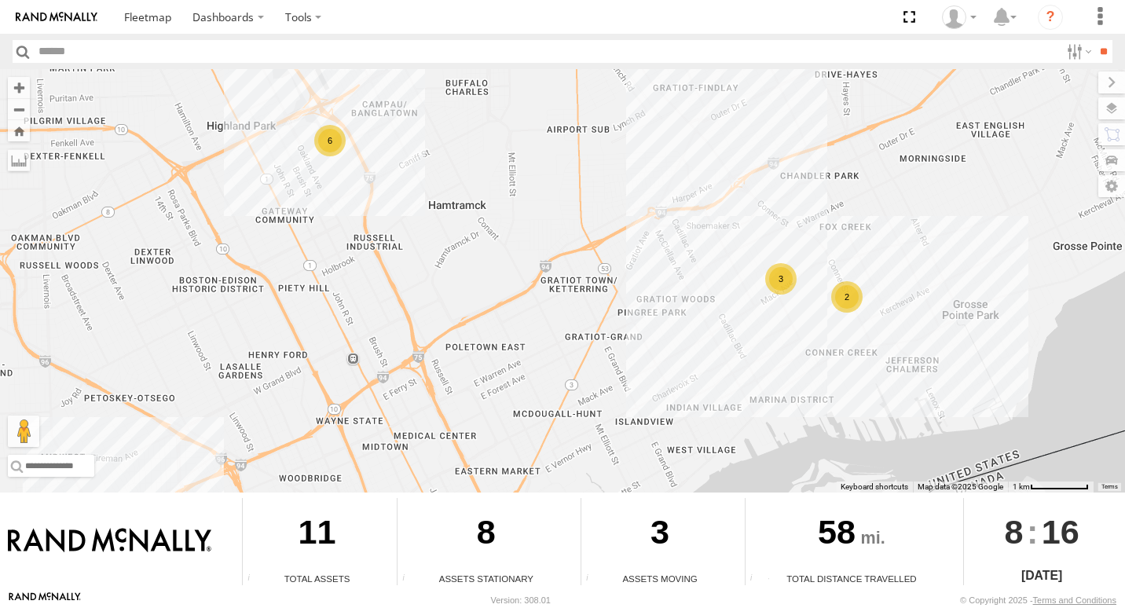
drag, startPoint x: 991, startPoint y: 306, endPoint x: 709, endPoint y: 271, distance: 284.1
click at [709, 271] on div "6 3 2" at bounding box center [562, 280] width 1125 height 423
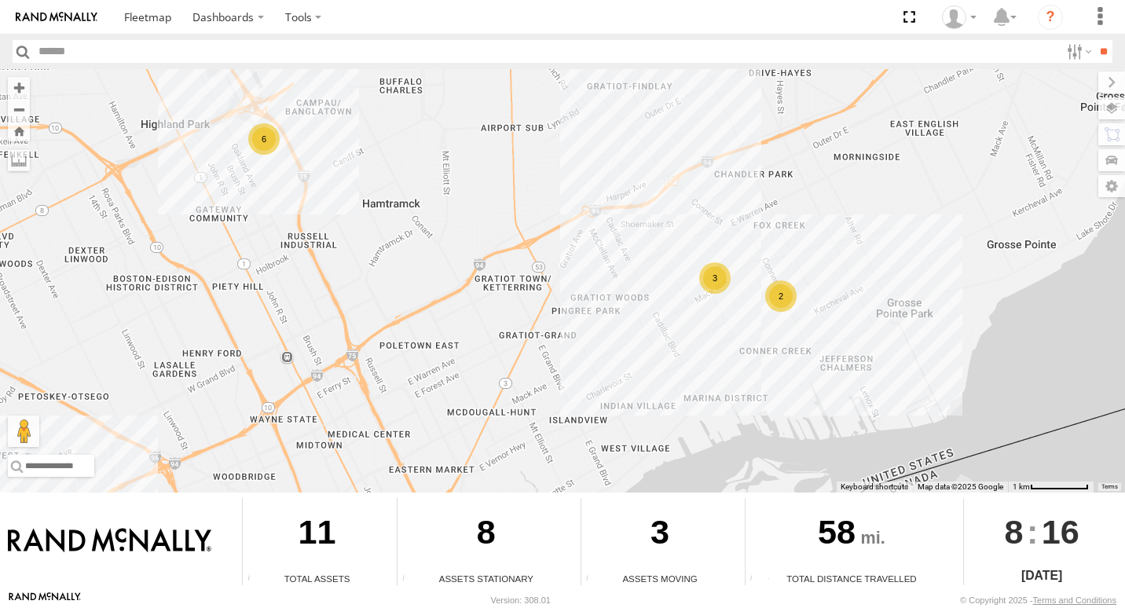
click at [782, 300] on div "2" at bounding box center [780, 295] width 31 height 31
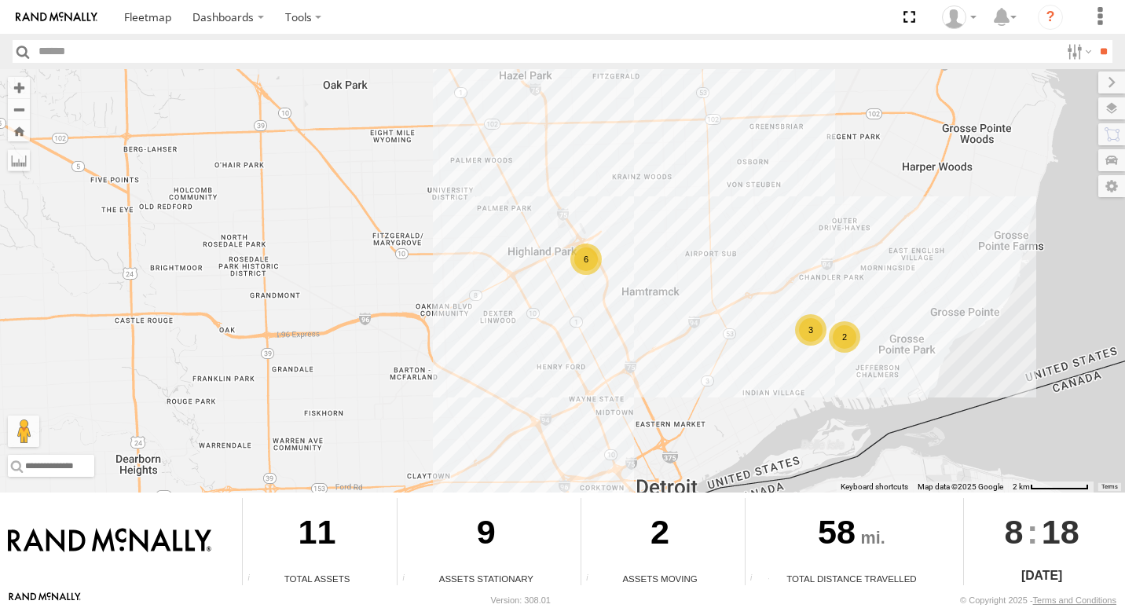
click at [588, 266] on div "6" at bounding box center [585, 259] width 31 height 31
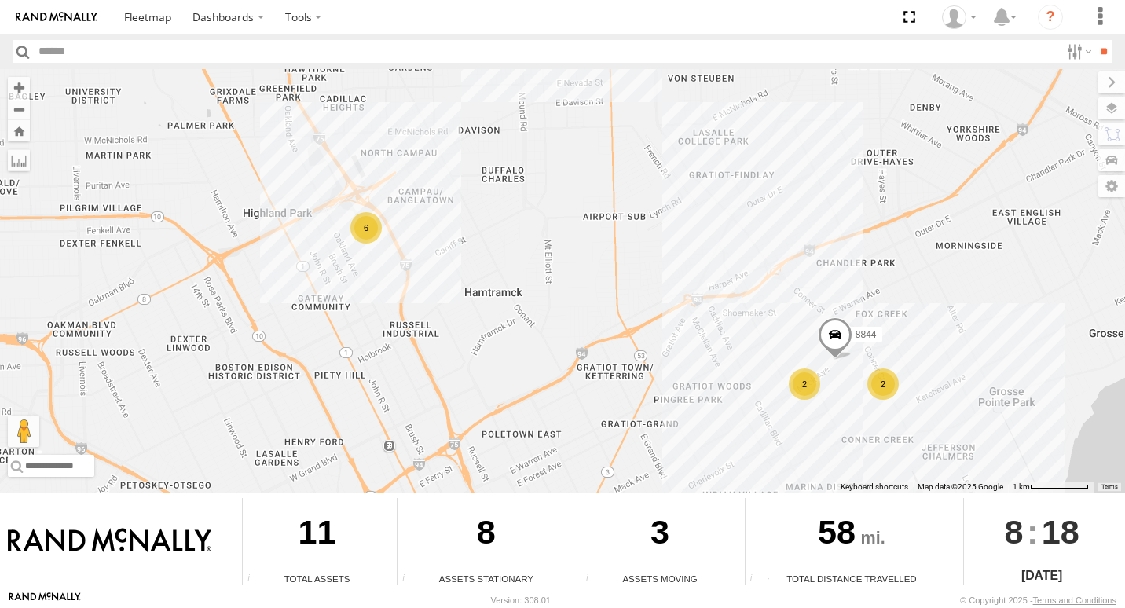
click at [829, 357] on span at bounding box center [835, 338] width 35 height 42
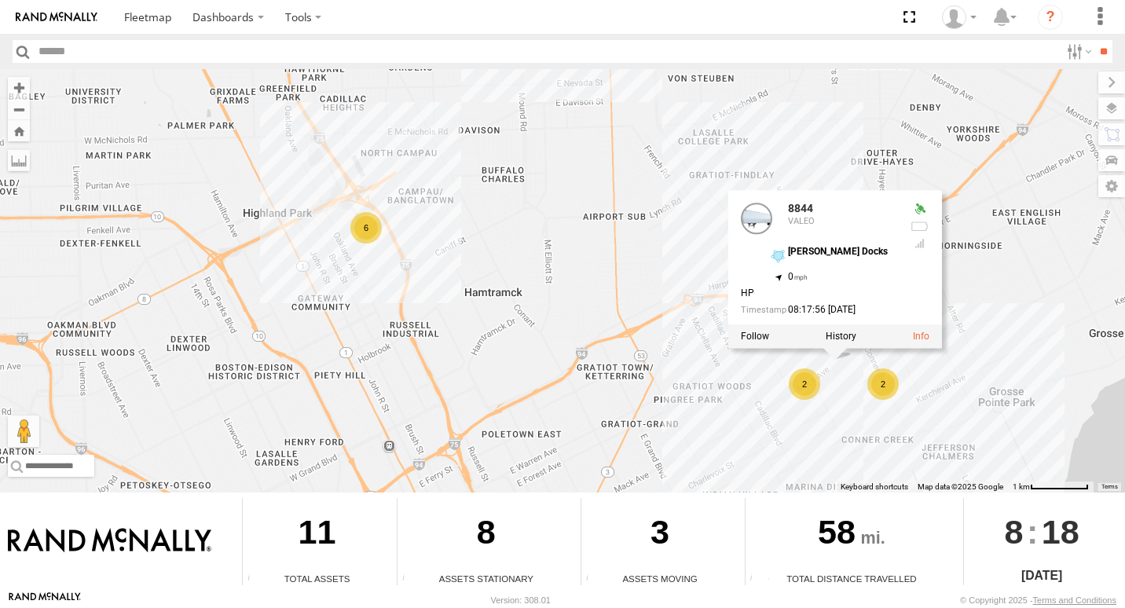
click at [811, 381] on div "2" at bounding box center [804, 383] width 31 height 31
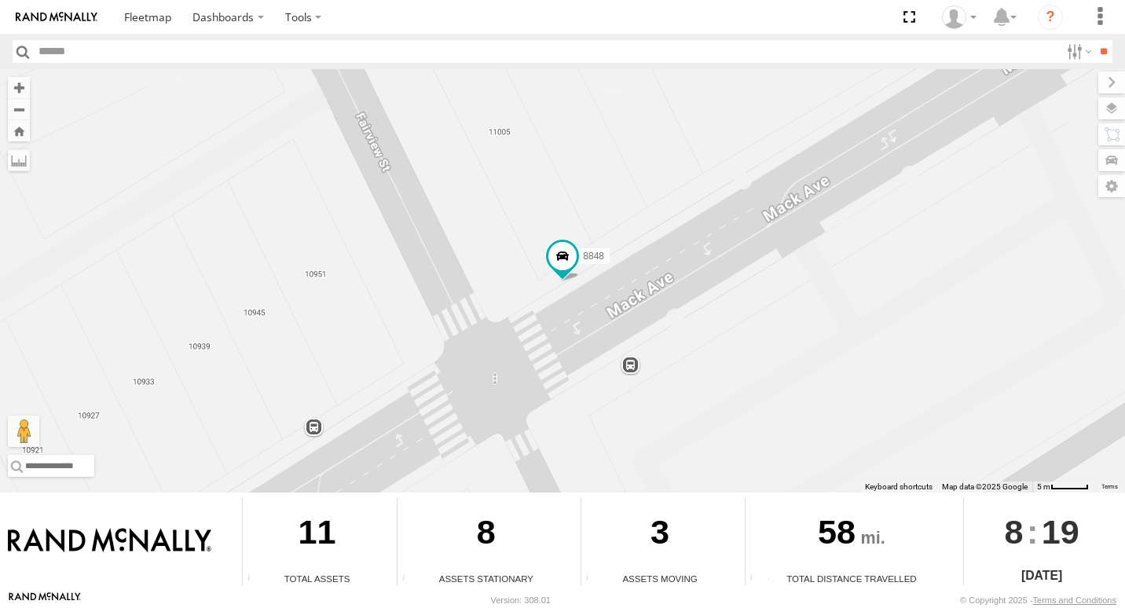
click at [380, 332] on div "8844 8844 VALEO MACK - Valeo Docks 42.38182 , -82.97496 0 HP 08:17:56 09/17/202…" at bounding box center [562, 280] width 1125 height 423
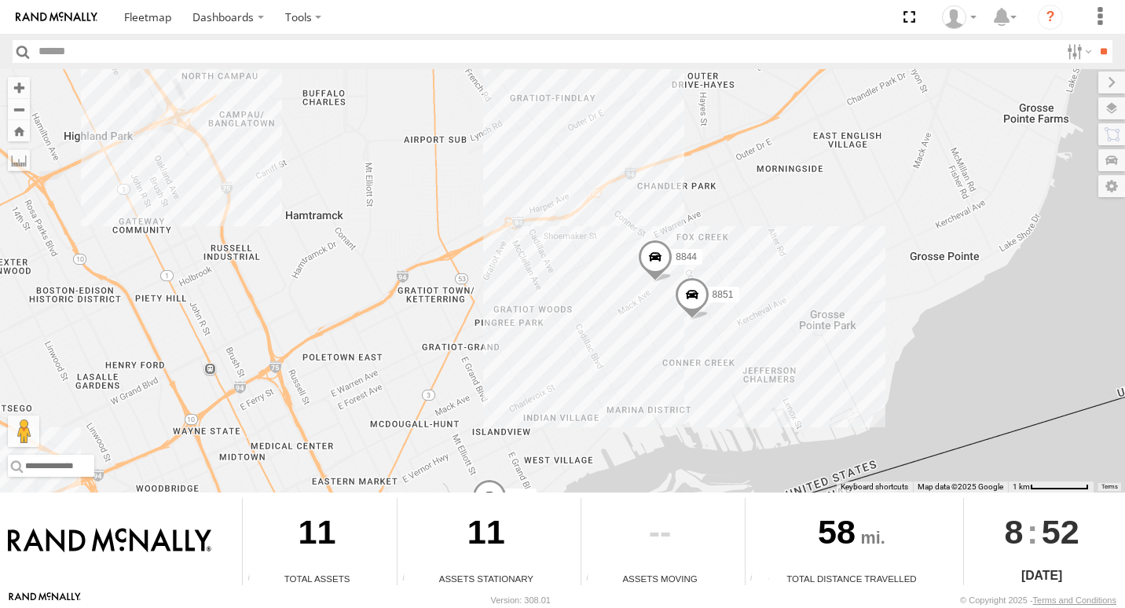
drag, startPoint x: 667, startPoint y: 321, endPoint x: 739, endPoint y: 448, distance: 145.7
click at [739, 448] on div "8850 8851 8844" at bounding box center [562, 280] width 1125 height 423
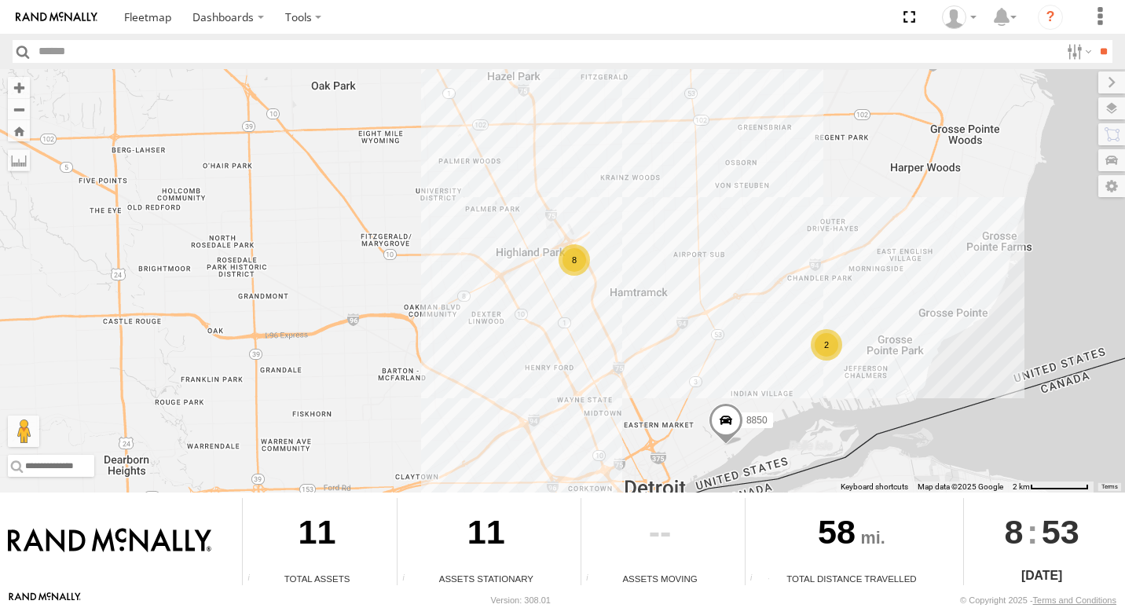
drag, startPoint x: 573, startPoint y: 251, endPoint x: 565, endPoint y: 352, distance: 100.9
click at [565, 352] on div "8850 8 2" at bounding box center [562, 280] width 1125 height 423
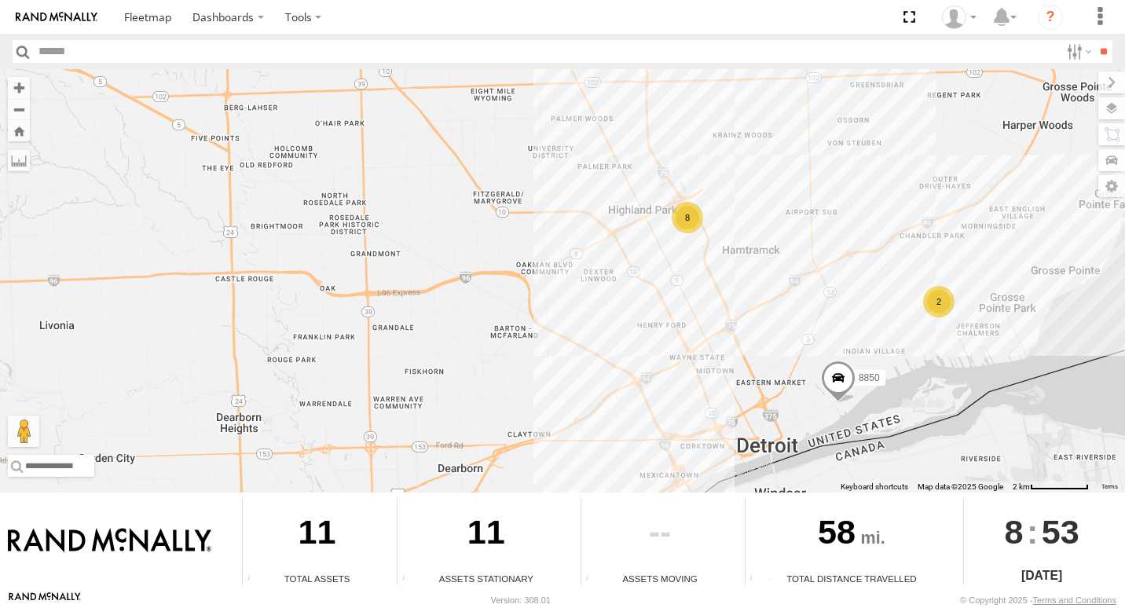
drag, startPoint x: 651, startPoint y: 259, endPoint x: 763, endPoint y: 215, distance: 119.9
click at [763, 215] on div "8850 8 2" at bounding box center [562, 280] width 1125 height 423
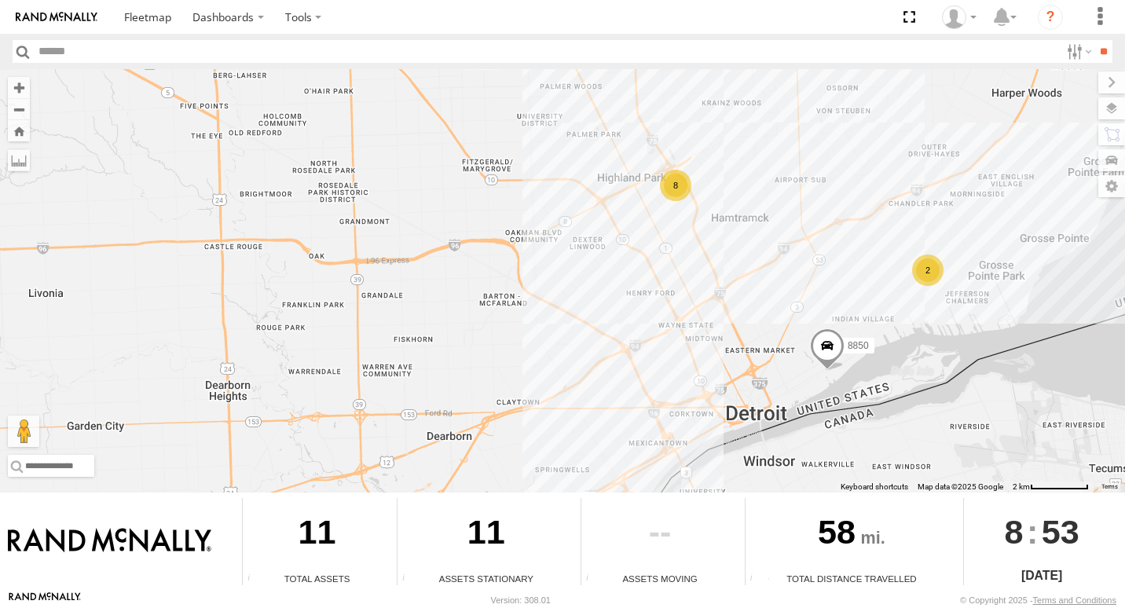
click at [683, 188] on div "8" at bounding box center [675, 185] width 31 height 31
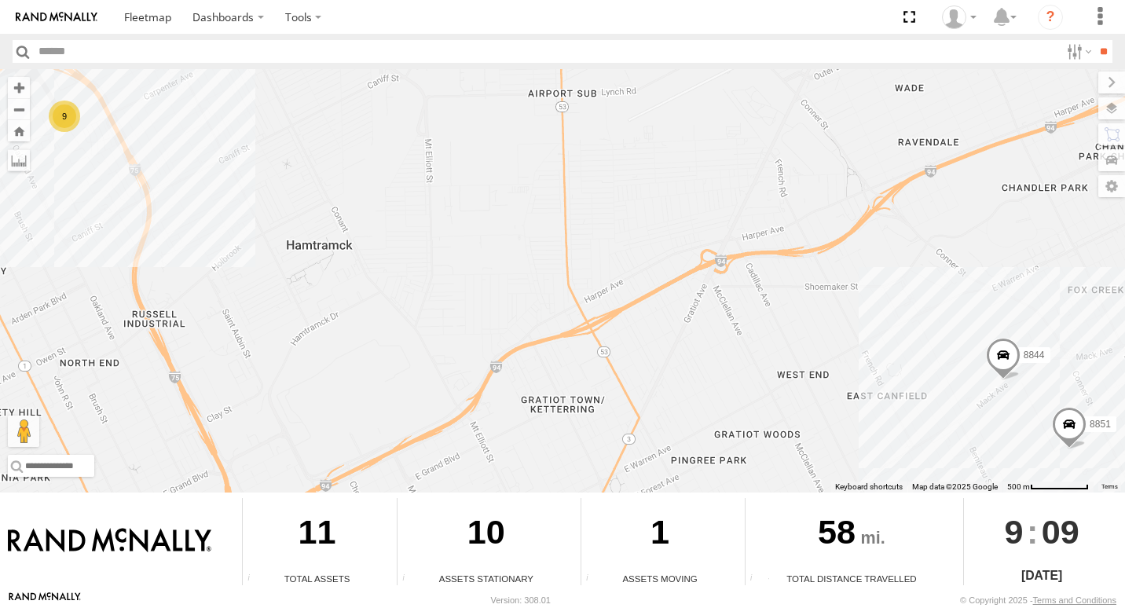
click at [59, 130] on div "9" at bounding box center [64, 116] width 31 height 31
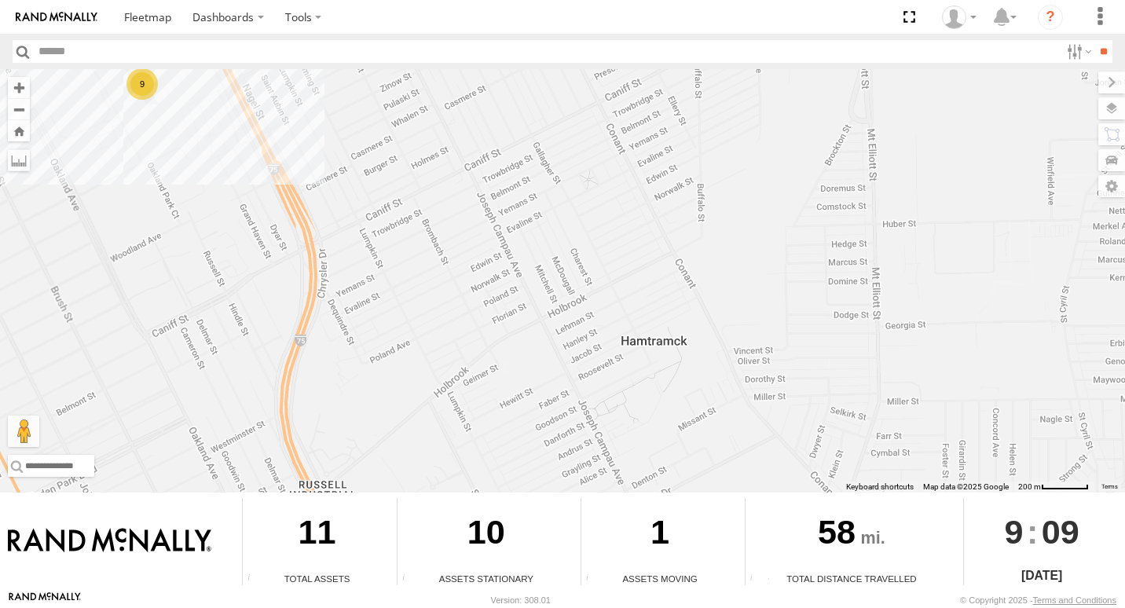
drag, startPoint x: 1050, startPoint y: 347, endPoint x: 285, endPoint y: 104, distance: 802.9
click at [280, 106] on div "8851 8844 9" at bounding box center [562, 280] width 1125 height 423
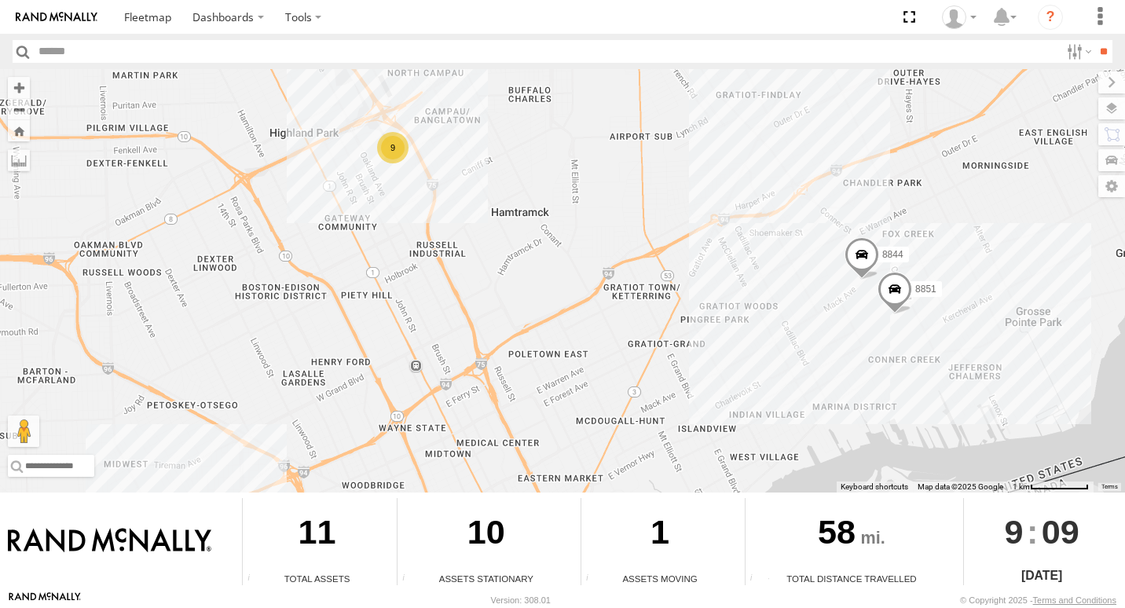
drag, startPoint x: 947, startPoint y: 322, endPoint x: 874, endPoint y: 302, distance: 74.9
click at [905, 319] on div "8851 8844 9" at bounding box center [562, 280] width 1125 height 423
